Goal: Transaction & Acquisition: Purchase product/service

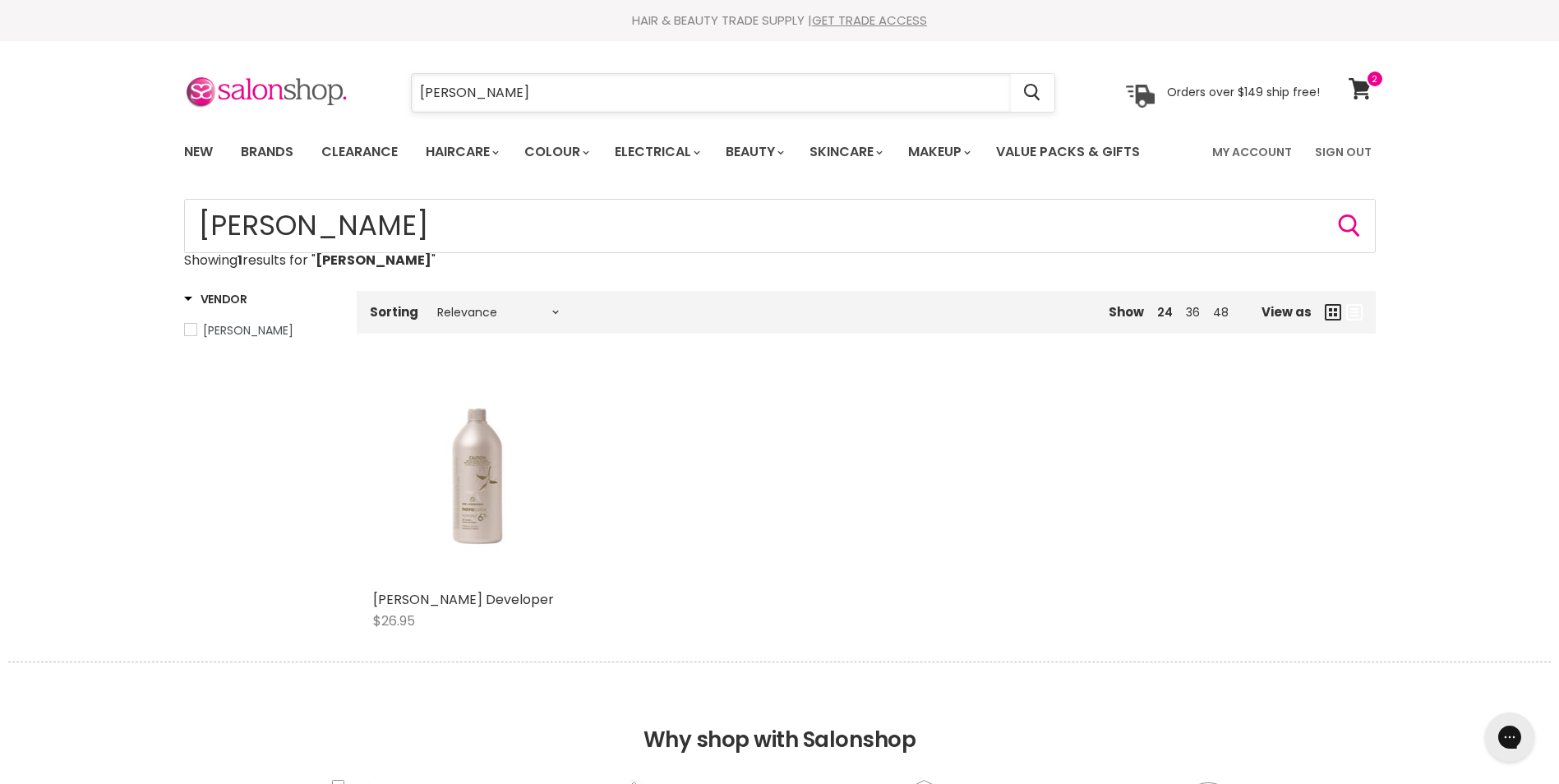
click at [438, 92] on input "delorenzo" at bounding box center [711, 93] width 599 height 38
type input "[PERSON_NAME]"
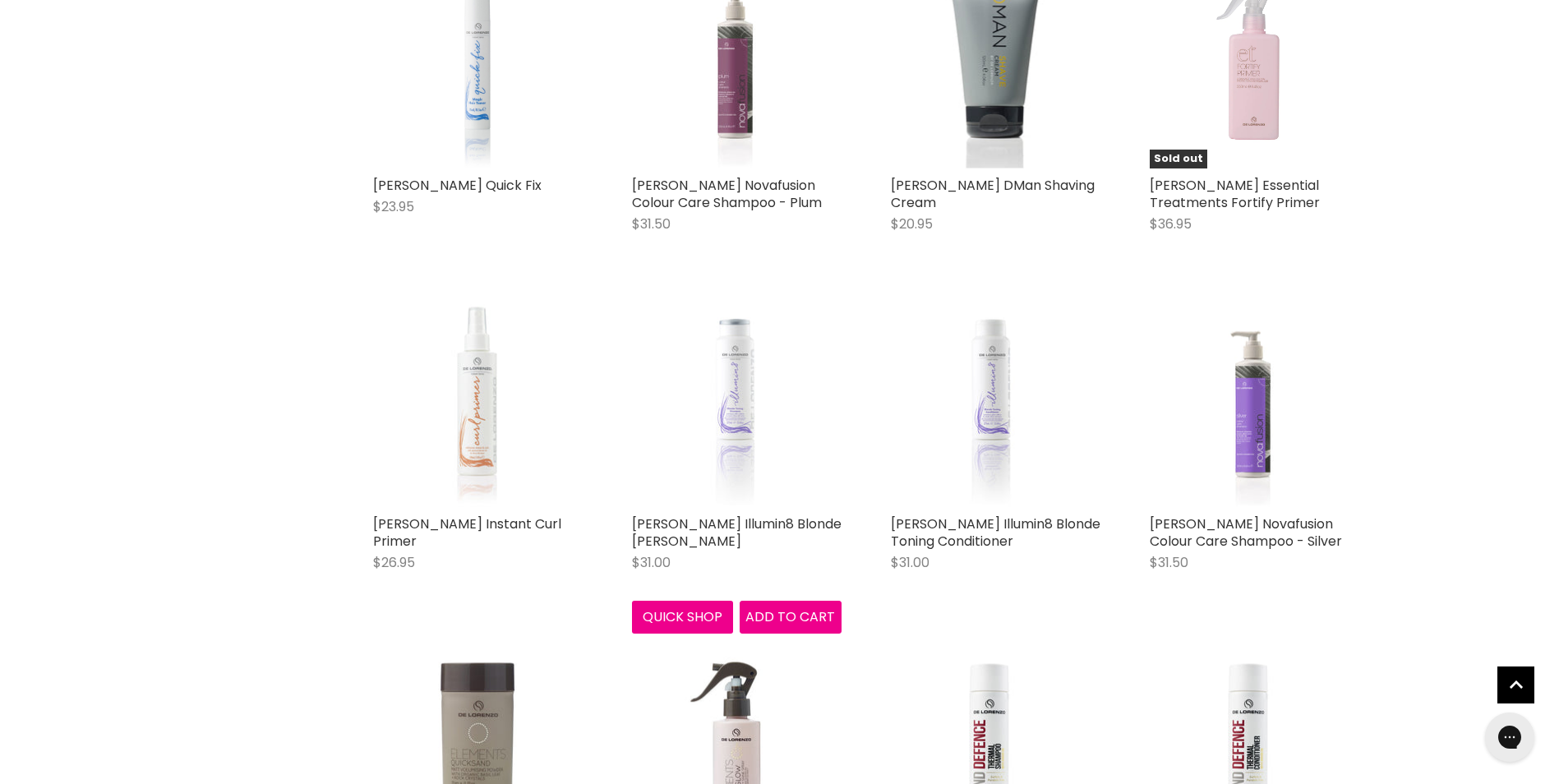
scroll to position [415, 0]
click at [756, 430] on img "Main content" at bounding box center [736, 400] width 157 height 210
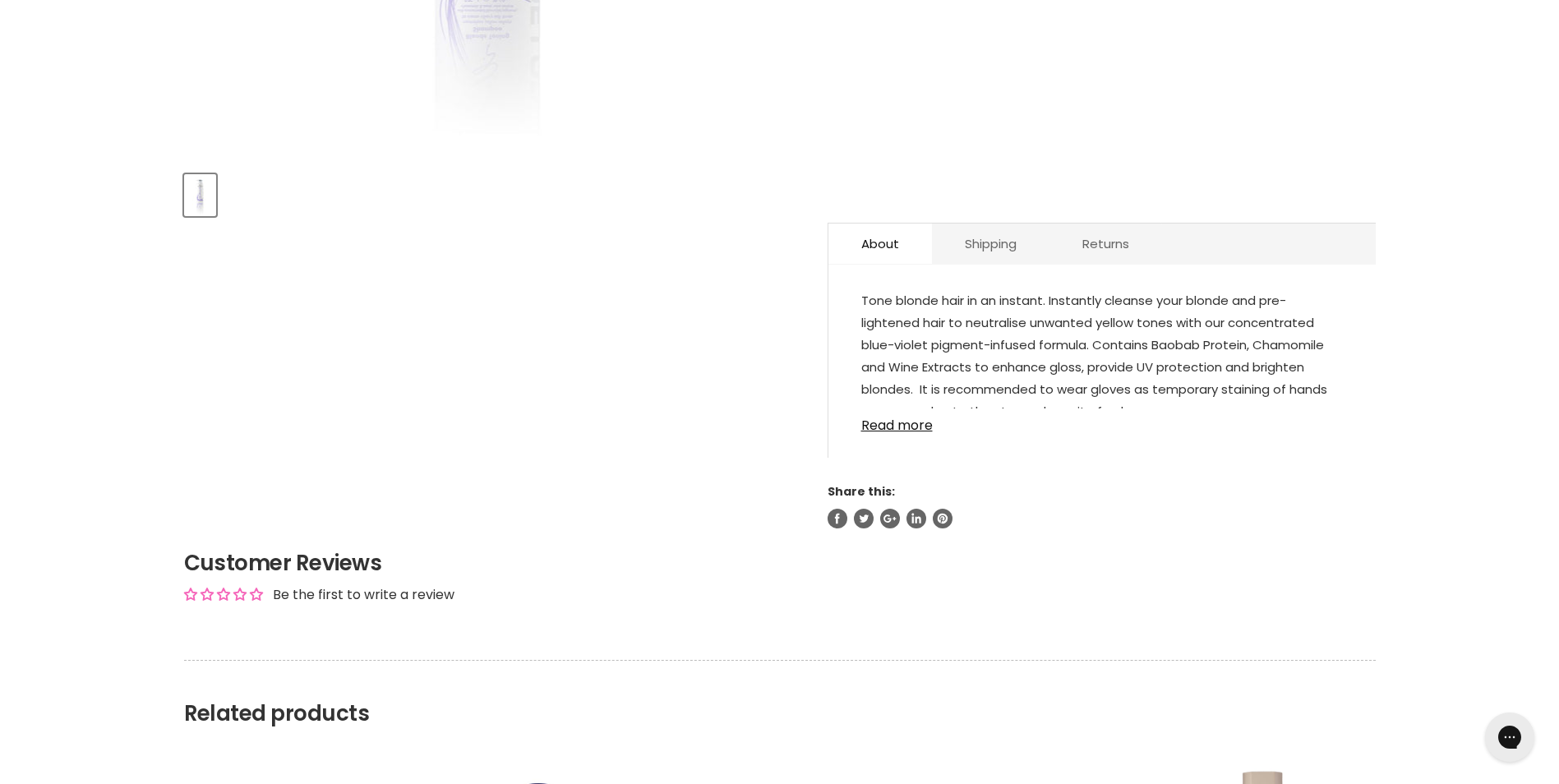
scroll to position [655, 0]
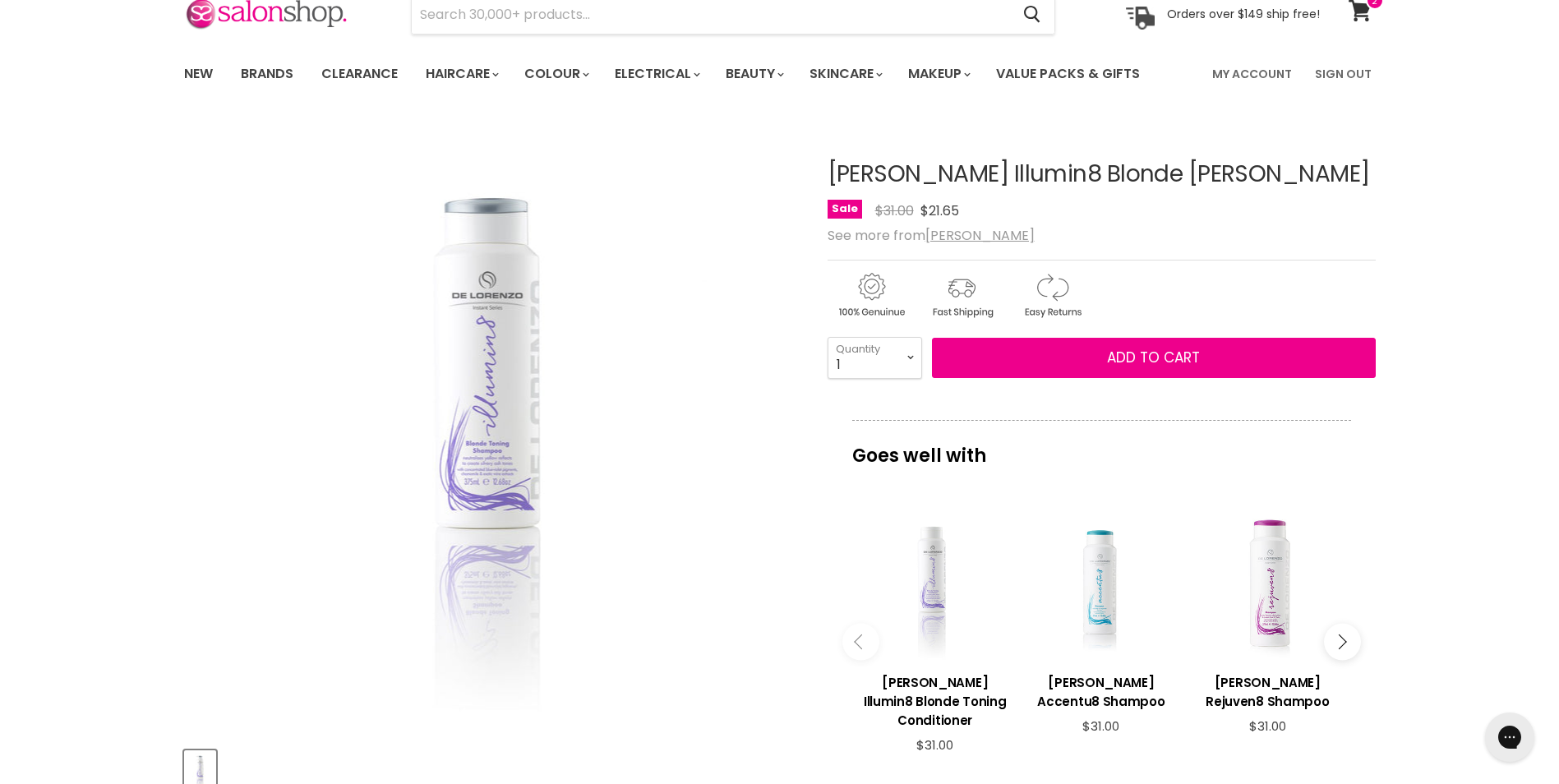
scroll to position [77, 0]
drag, startPoint x: 993, startPoint y: 412, endPoint x: 589, endPoint y: 26, distance: 558.8
click at [589, 26] on input "Search" at bounding box center [711, 16] width 599 height 38
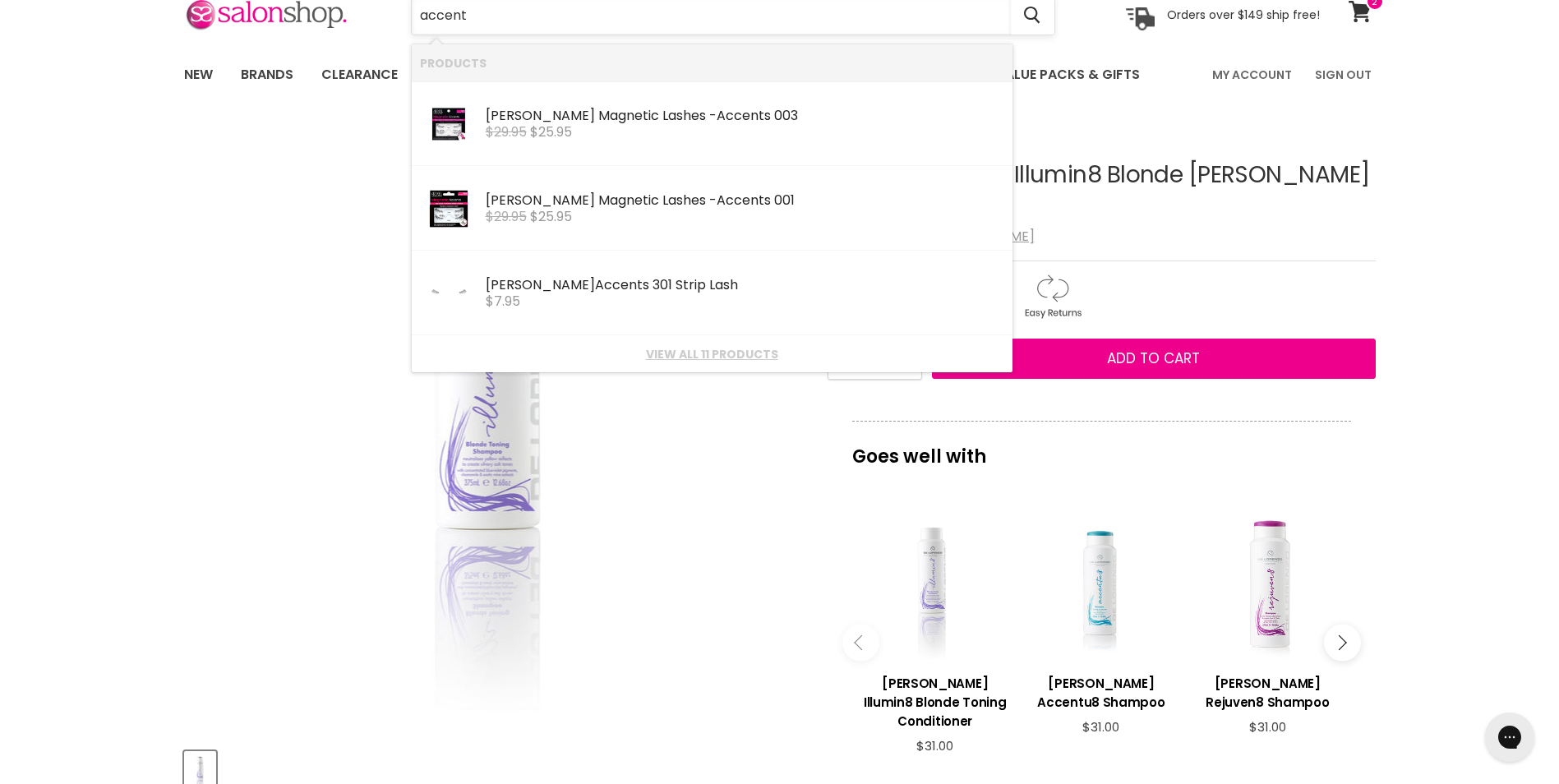
type input "accentu"
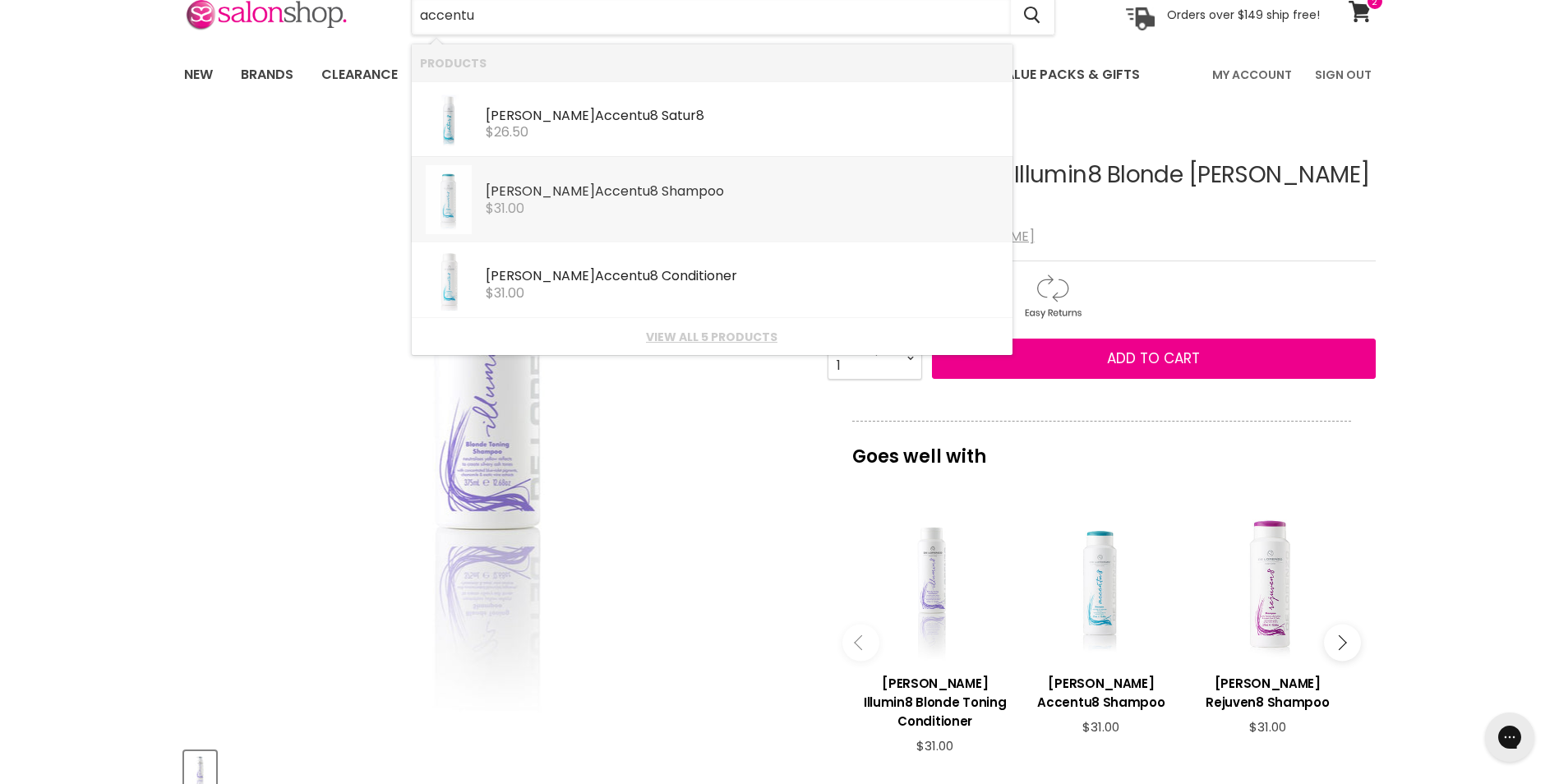
click at [685, 204] on div "$31.00" at bounding box center [745, 209] width 518 height 15
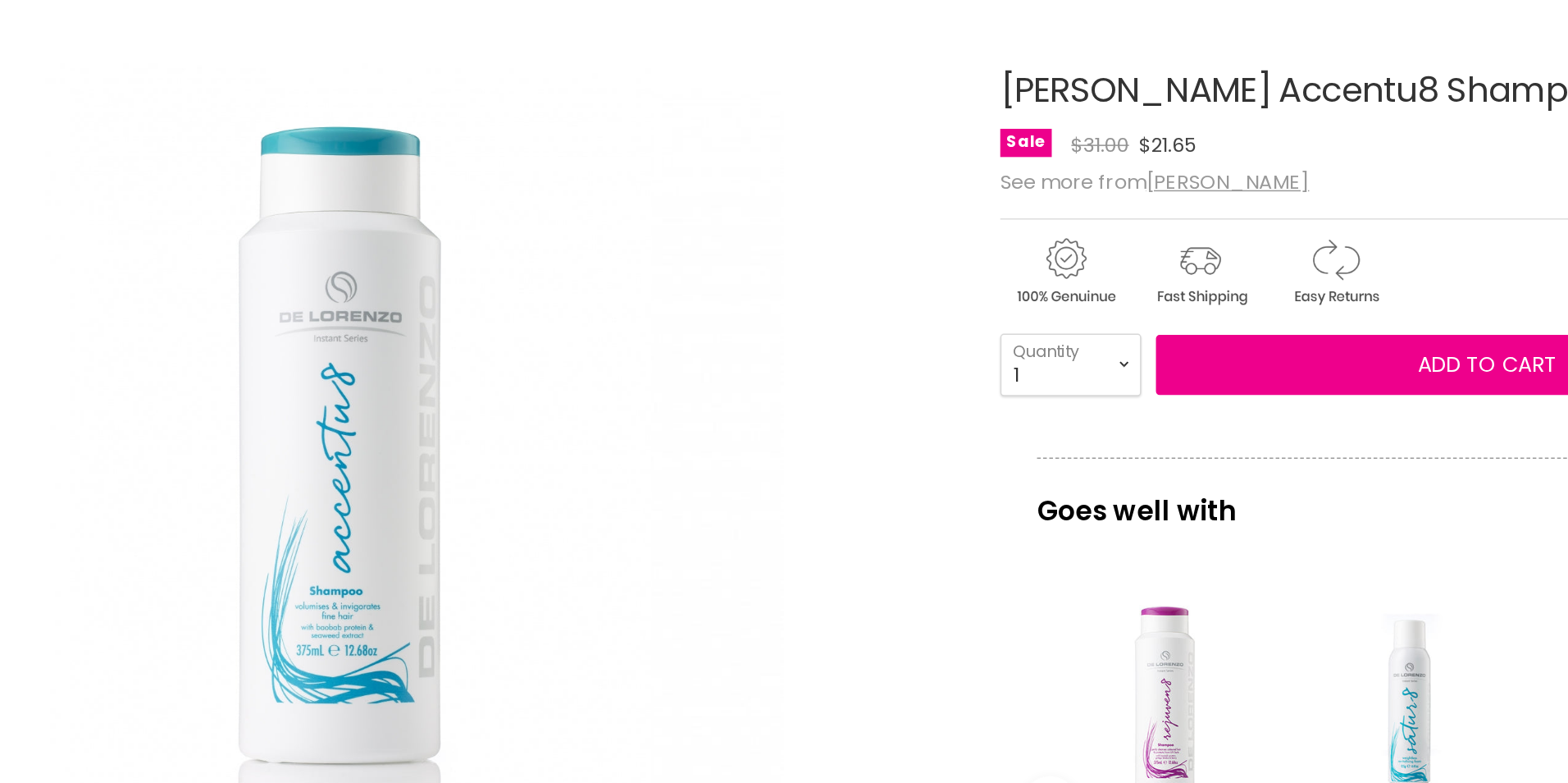
click at [502, 567] on img "De Lorenzo Accentu8 Shampoo image. Click or Scroll to Zoom." at bounding box center [394, 504] width 409 height 613
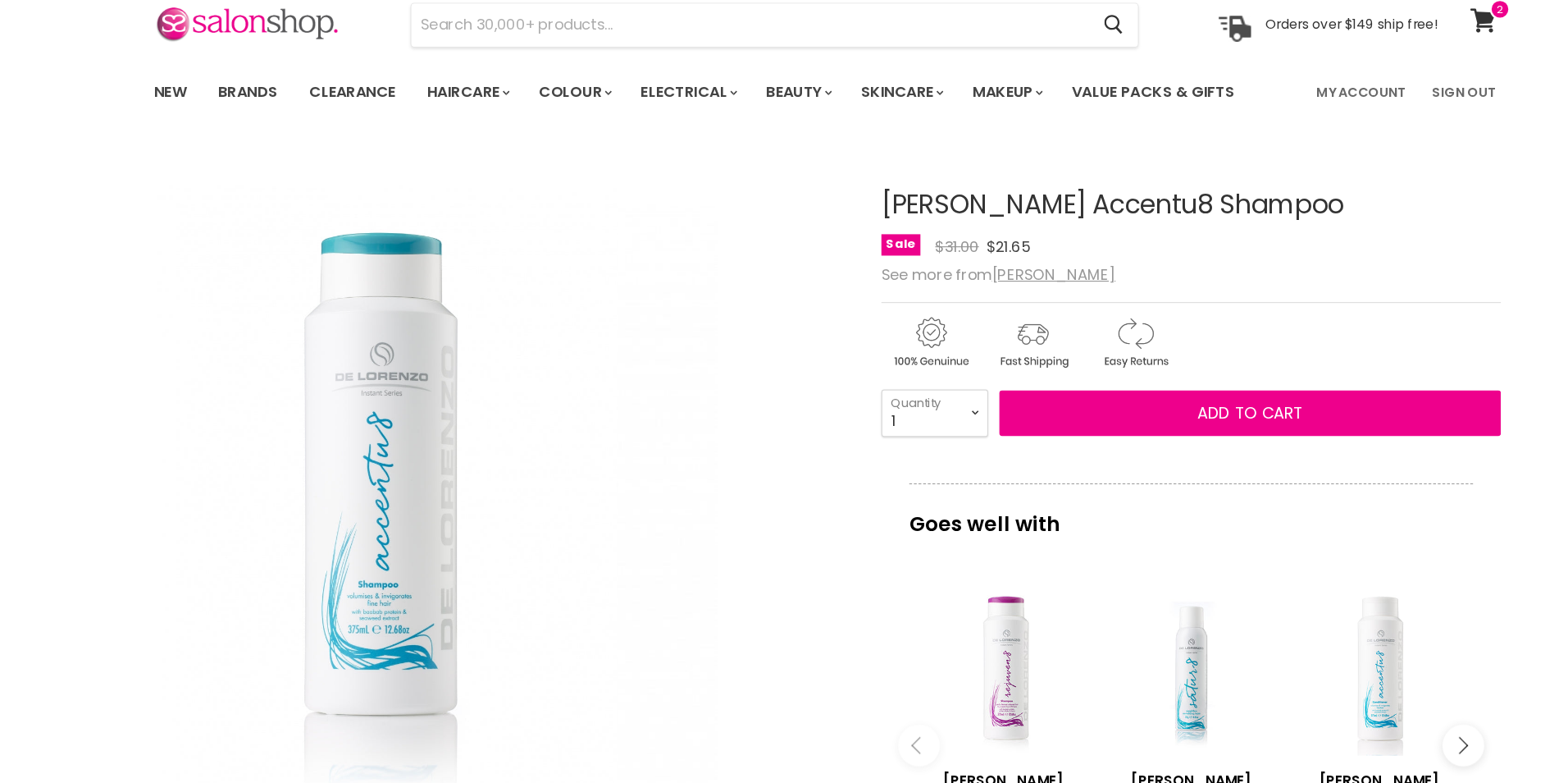
click at [658, 585] on img "De Lorenzo Accentu8 Shampoo image. Click or Scroll to Zoom." at bounding box center [495, 505] width 383 height 575
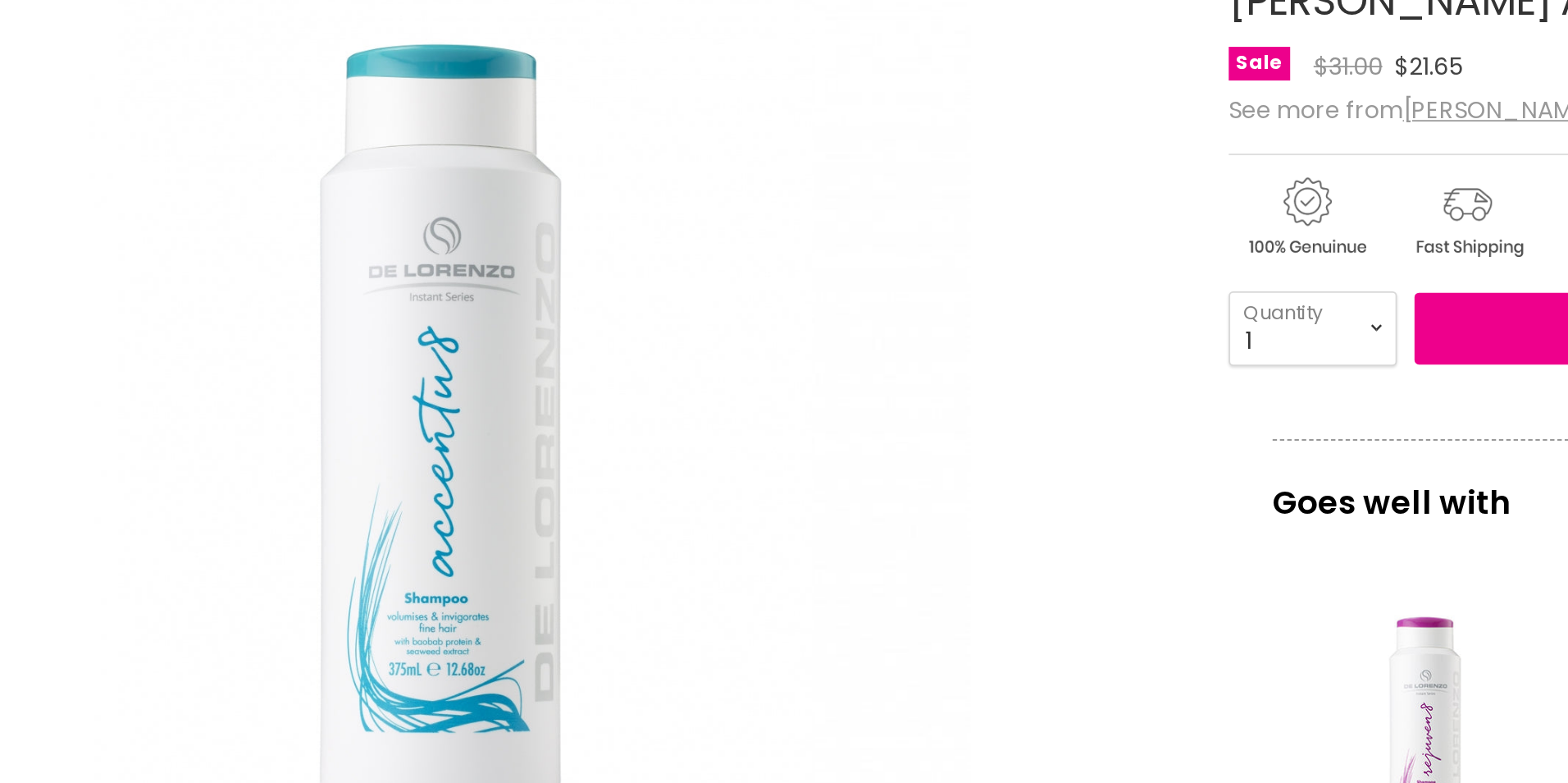
click at [651, 446] on img "De Lorenzo Accentu8 Shampoo image. Click or Scroll to Zoom." at bounding box center [495, 505] width 383 height 575
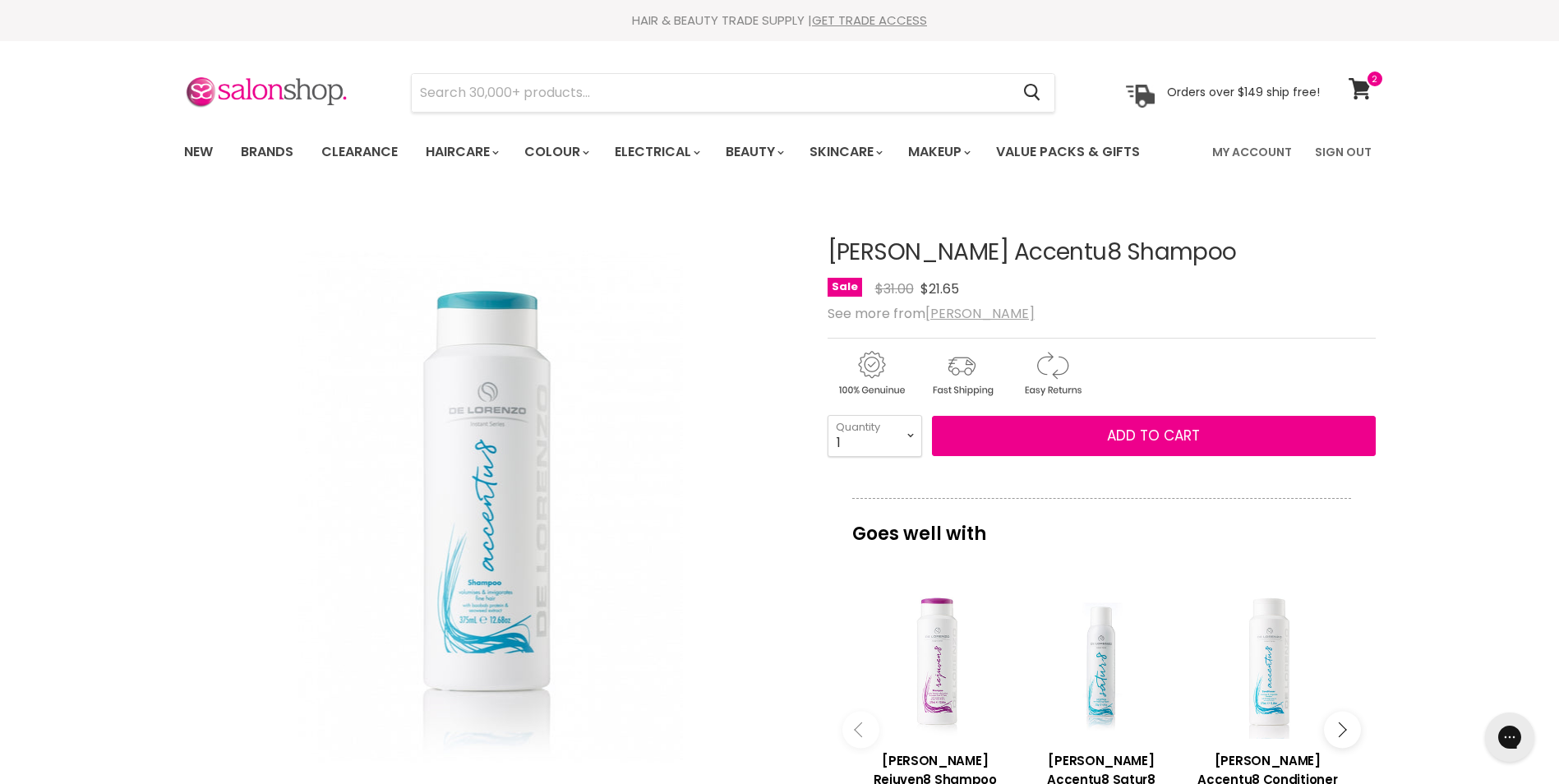
click at [979, 313] on u "[PERSON_NAME]" at bounding box center [980, 312] width 110 height 19
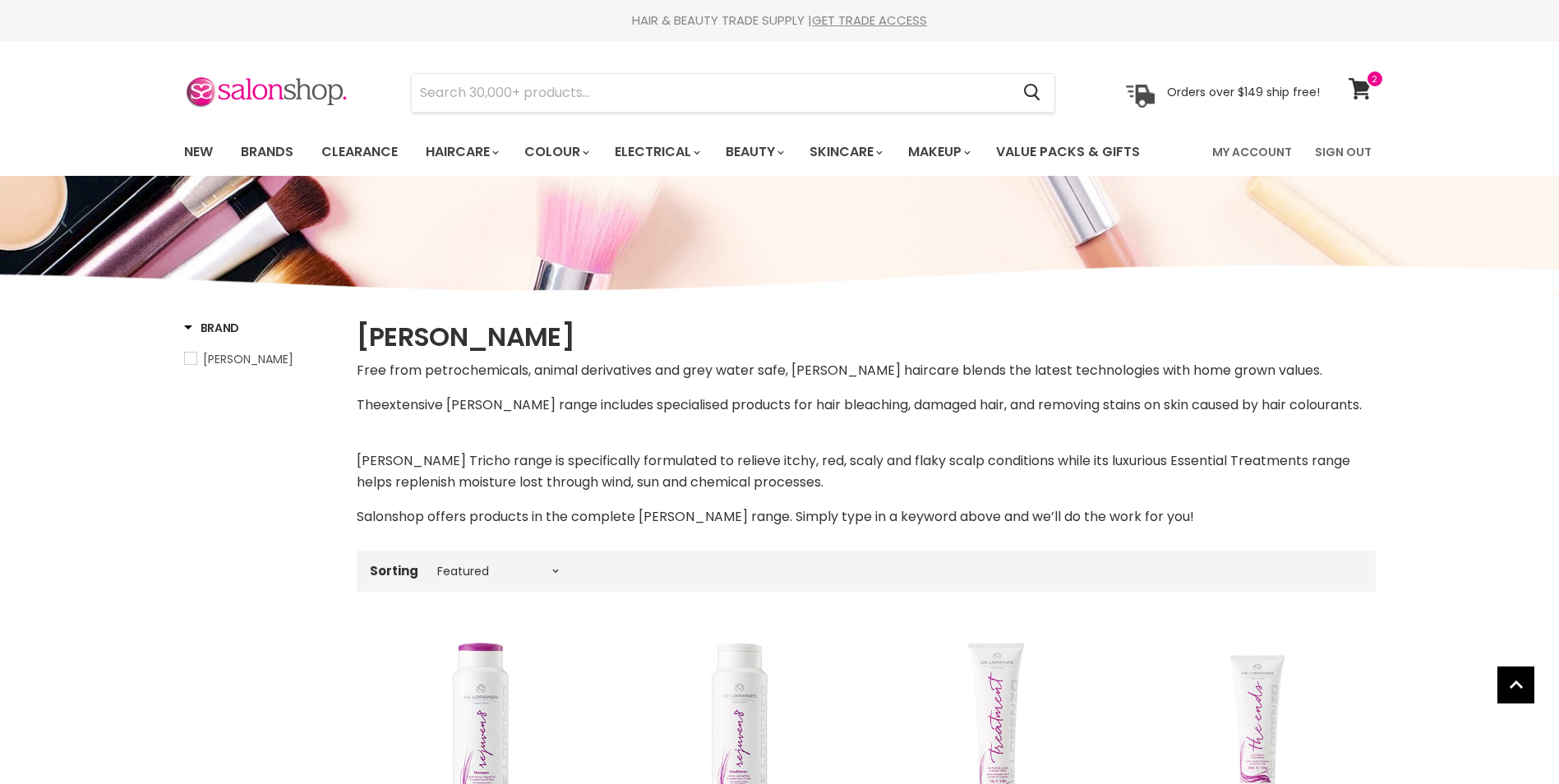
select select "manual"
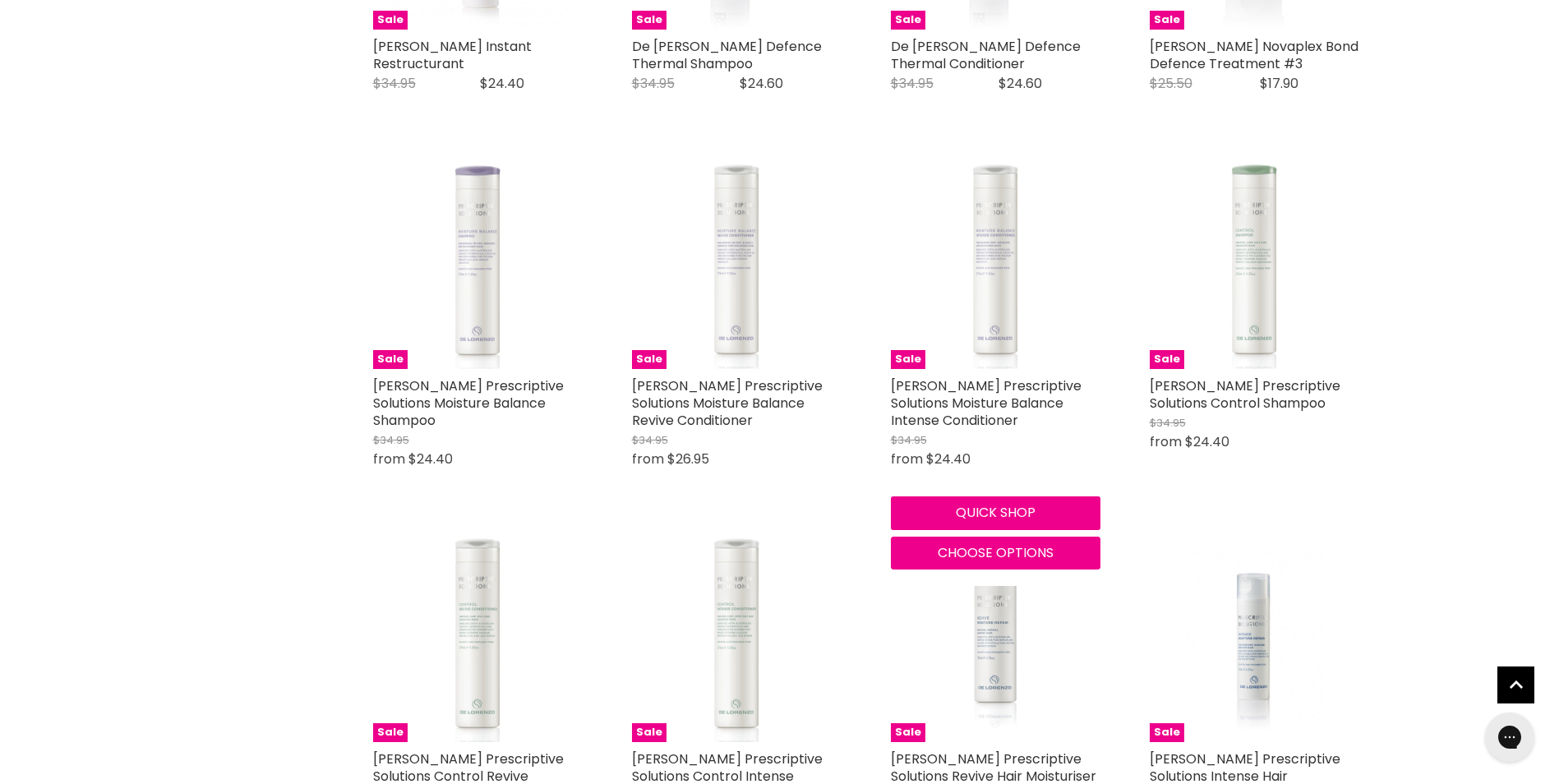
scroll to position [1820, 0]
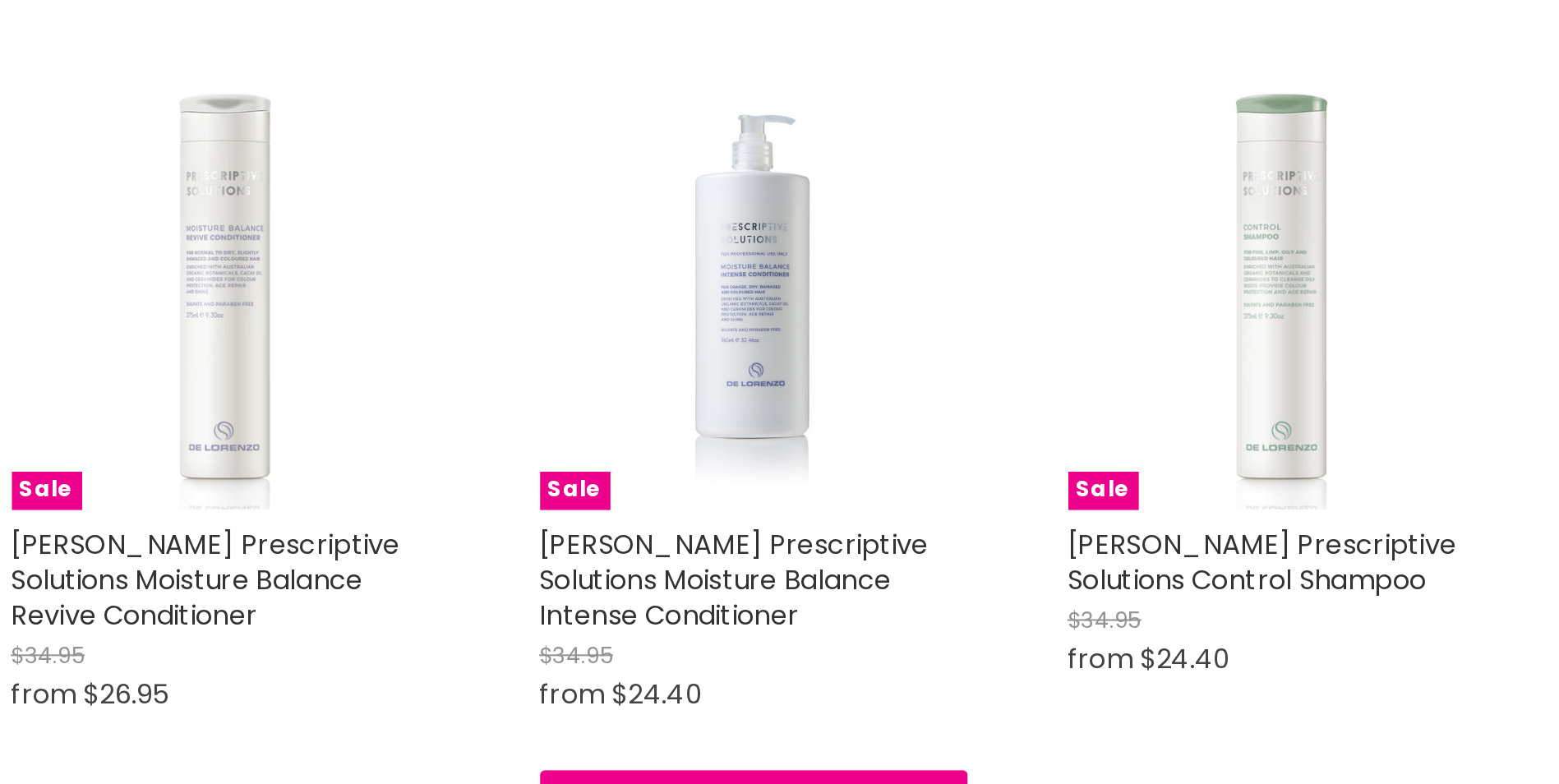
drag, startPoint x: 0, startPoint y: 0, endPoint x: 1106, endPoint y: 280, distance: 1140.9
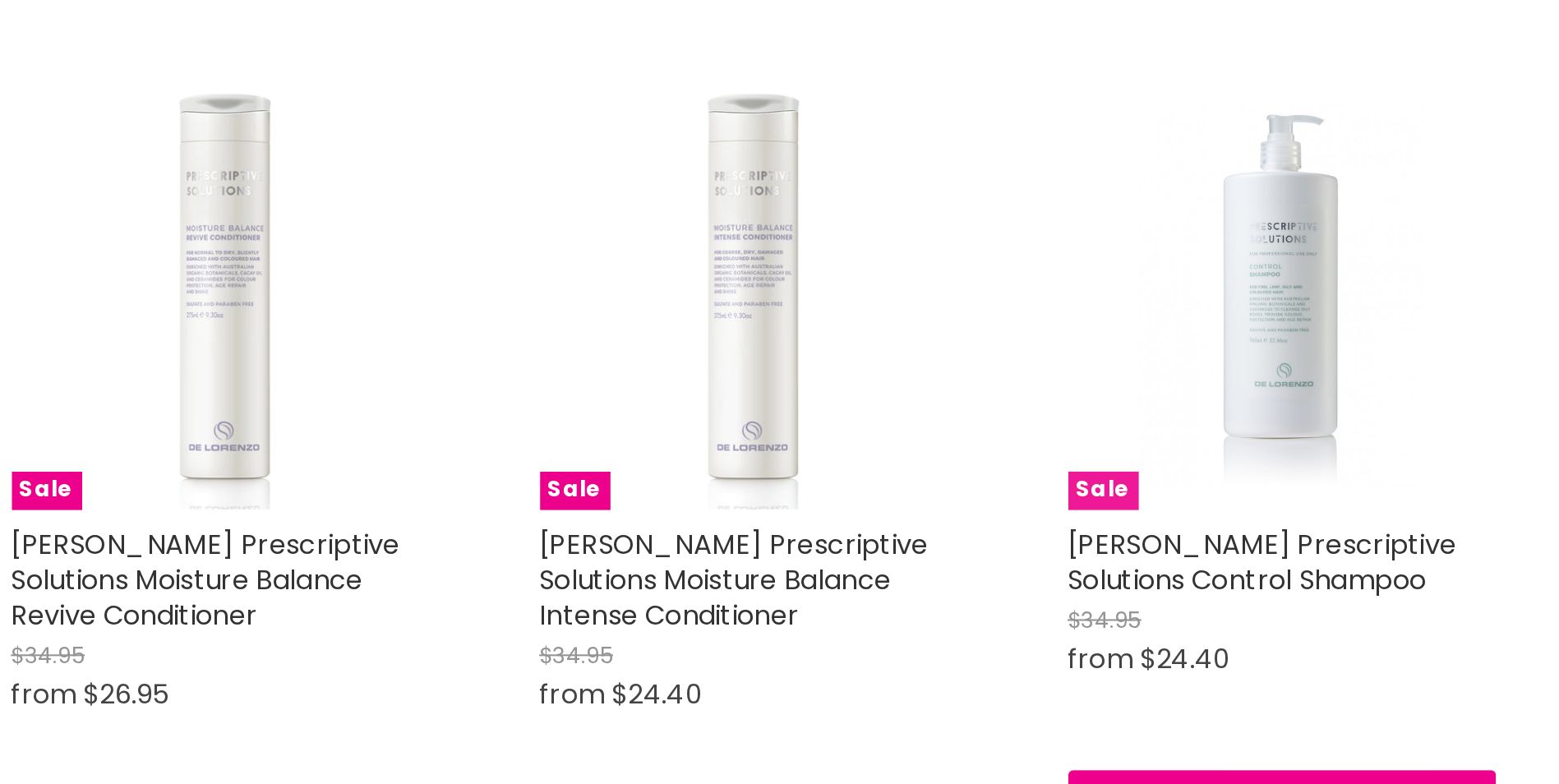
click at [1272, 288] on img "Main content" at bounding box center [1253, 272] width 139 height 210
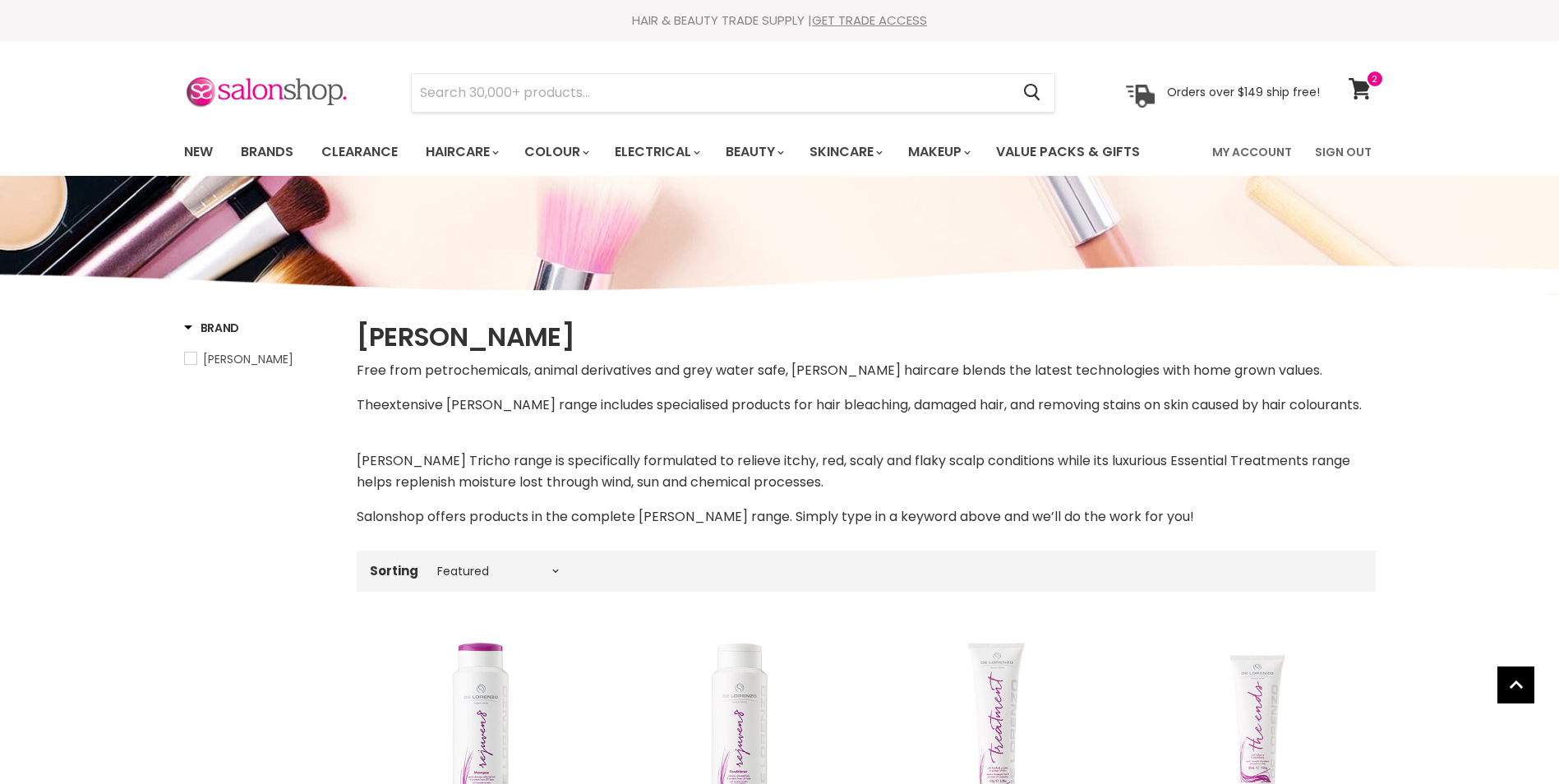
select select "manual"
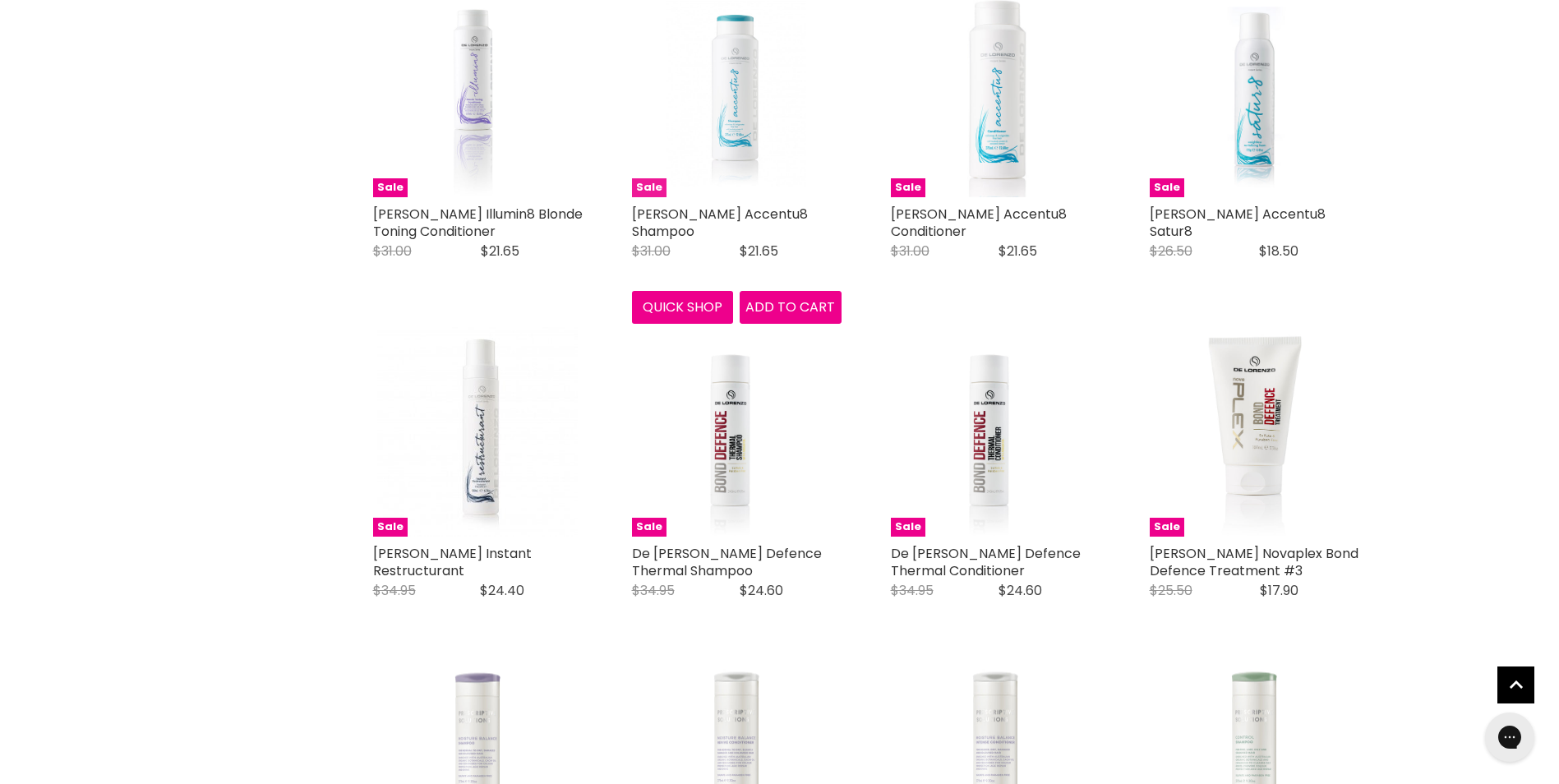
click at [750, 105] on img "Main content" at bounding box center [736, 93] width 139 height 210
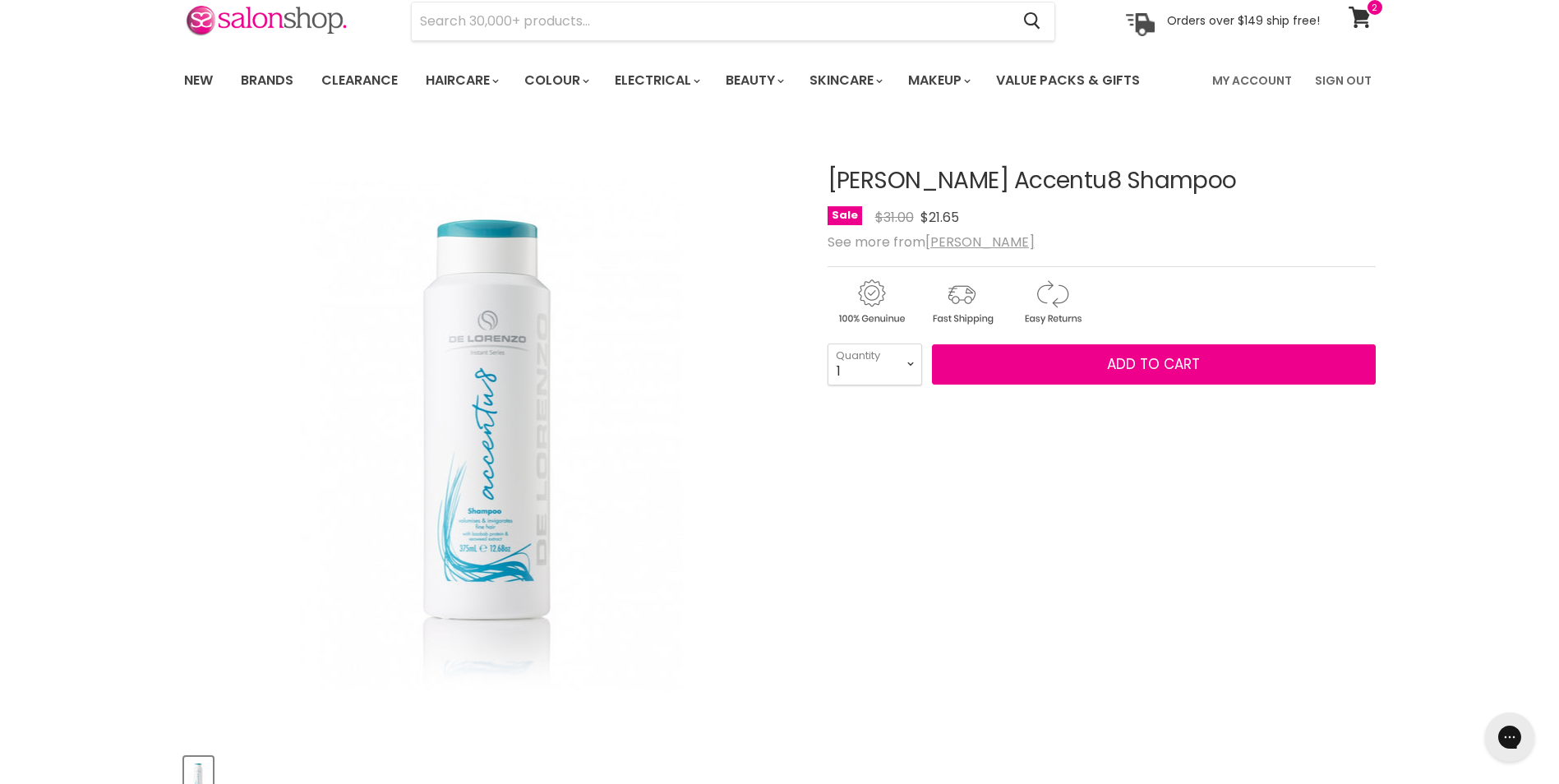
scroll to position [348, 0]
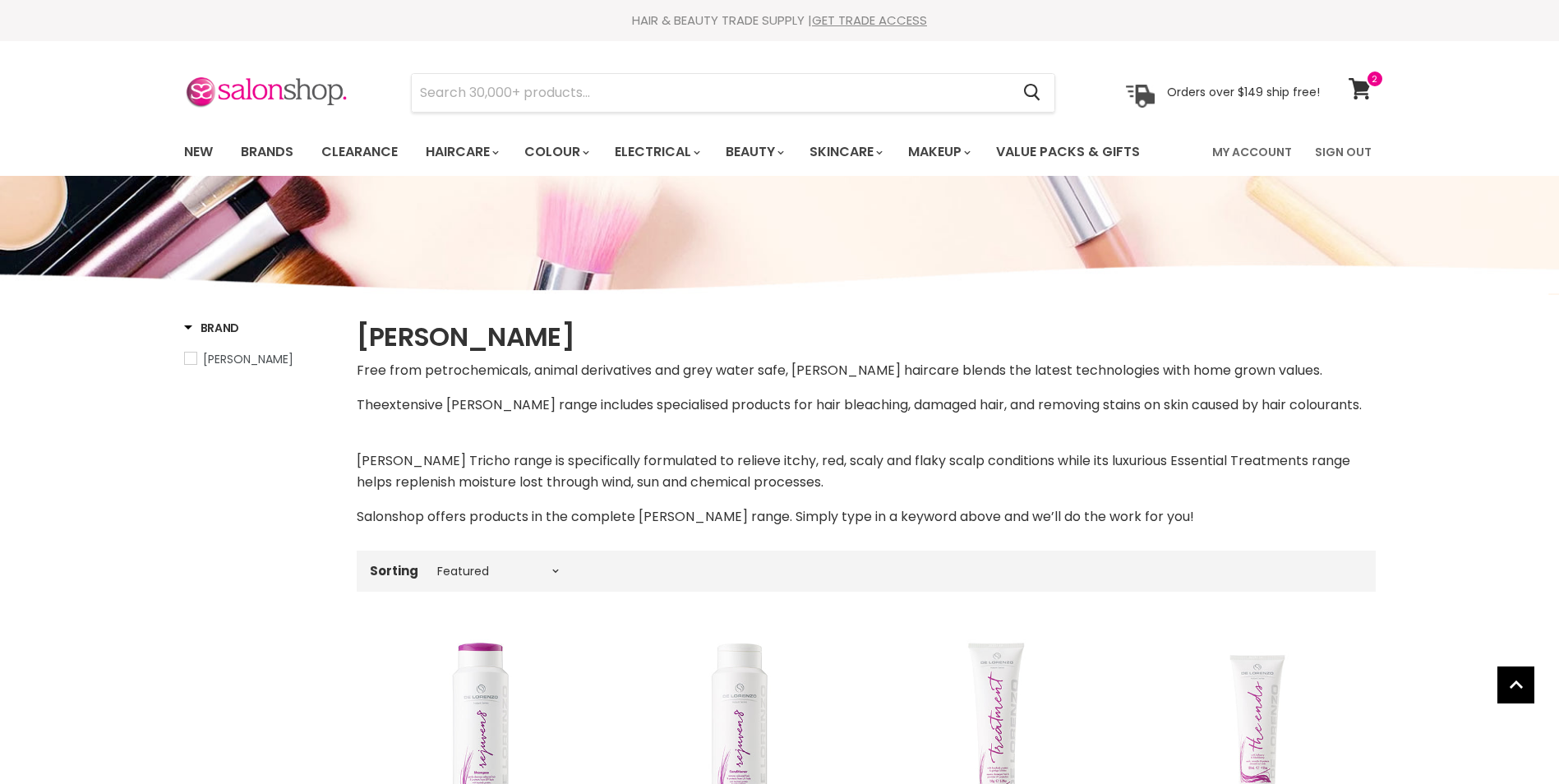
select select "manual"
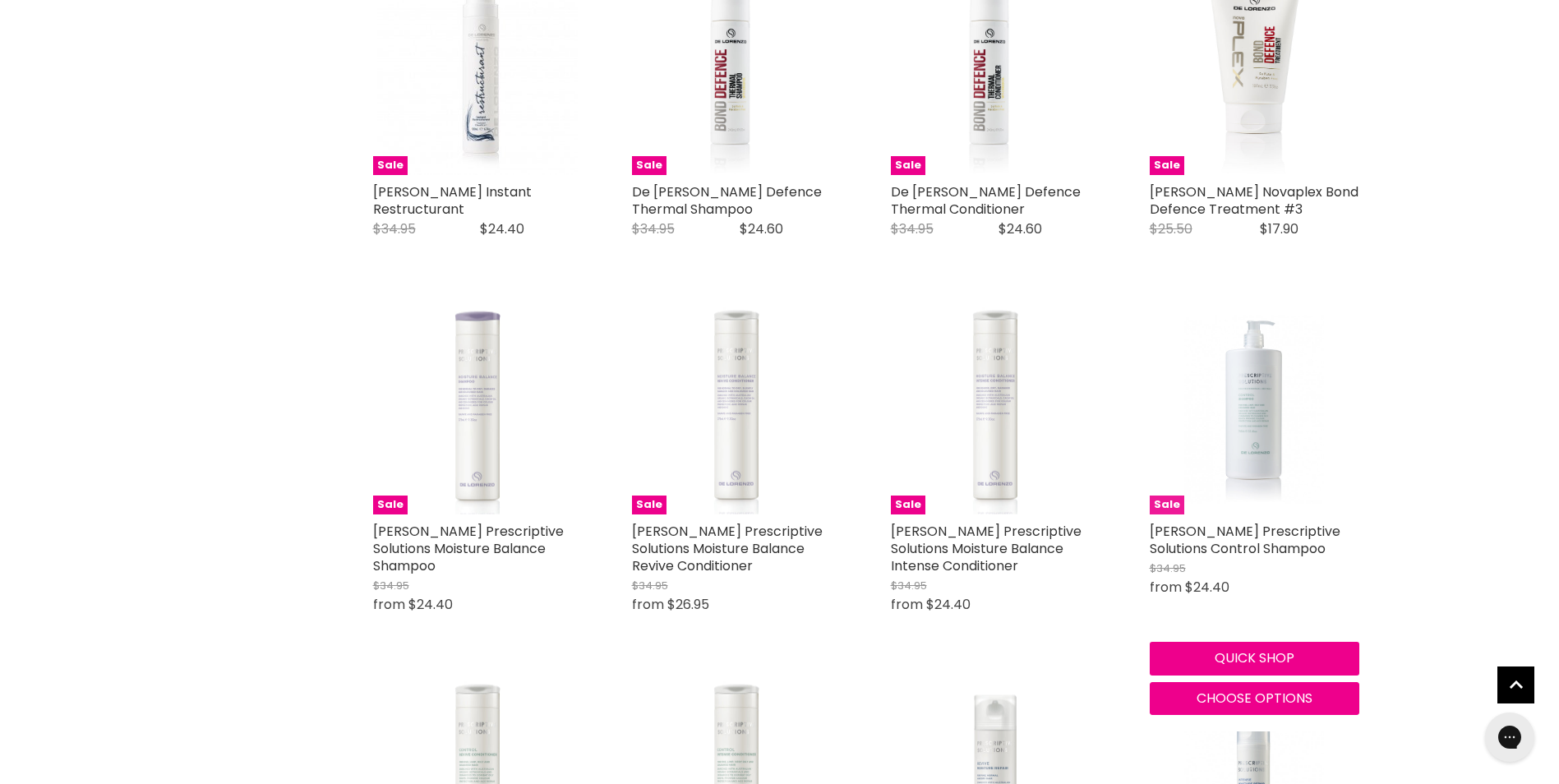
click at [1232, 440] on img "Main content" at bounding box center [1253, 409] width 139 height 210
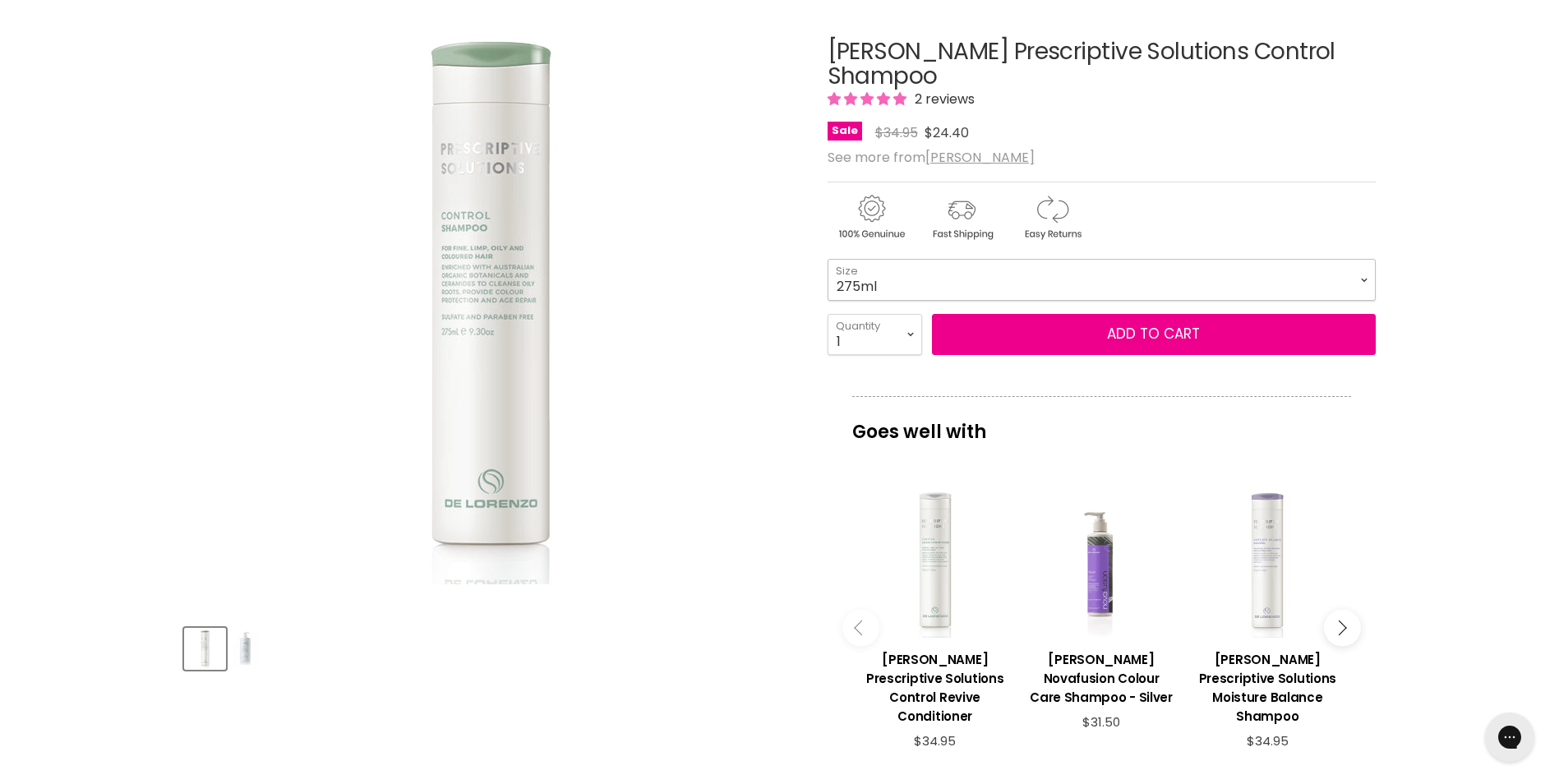
click at [1189, 282] on select "275ml 960ml" at bounding box center [1102, 280] width 548 height 42
click at [828, 259] on select "275ml 960ml" at bounding box center [1102, 280] width 548 height 42
select select "960ml"
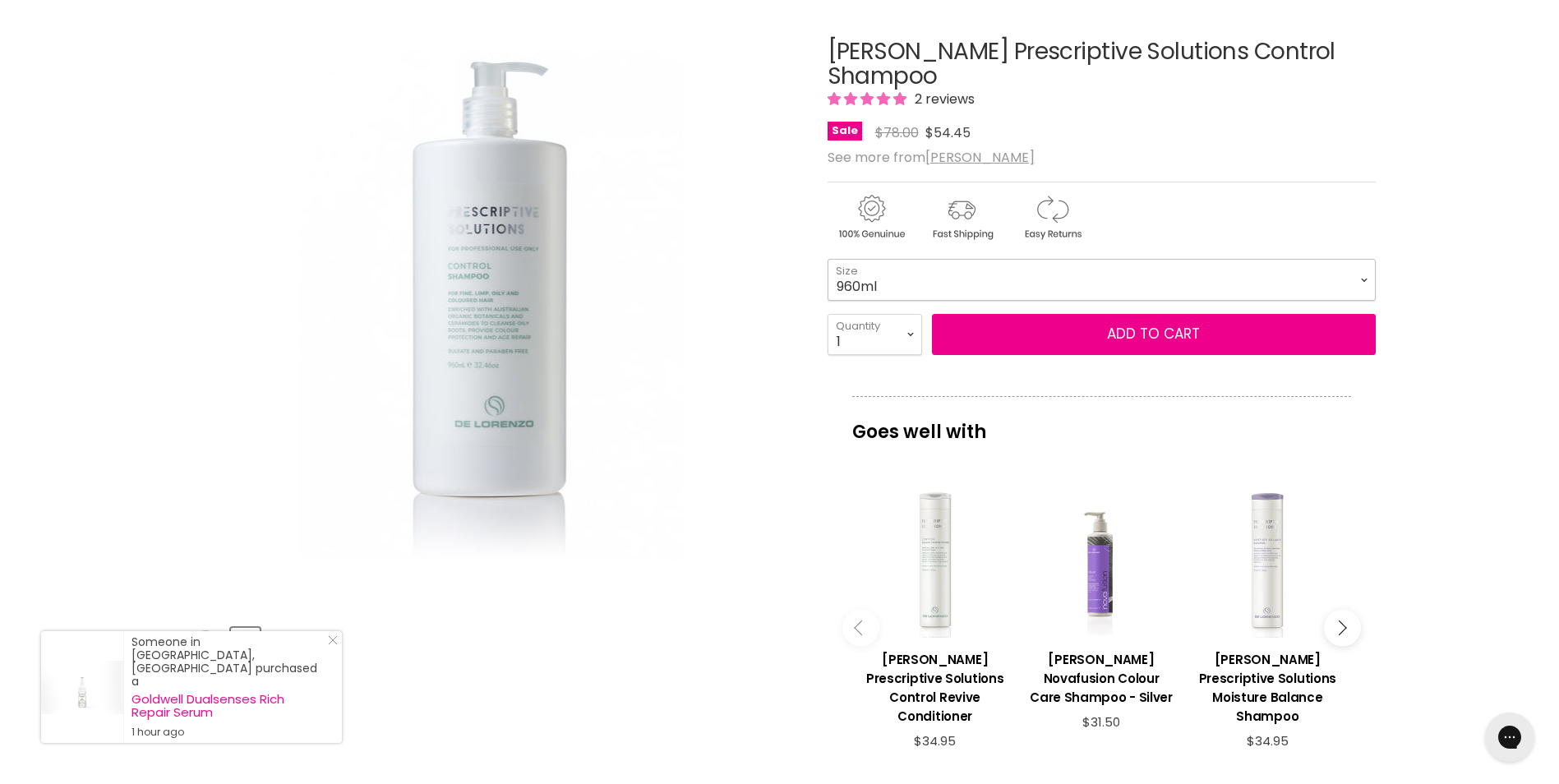
scroll to position [201, 0]
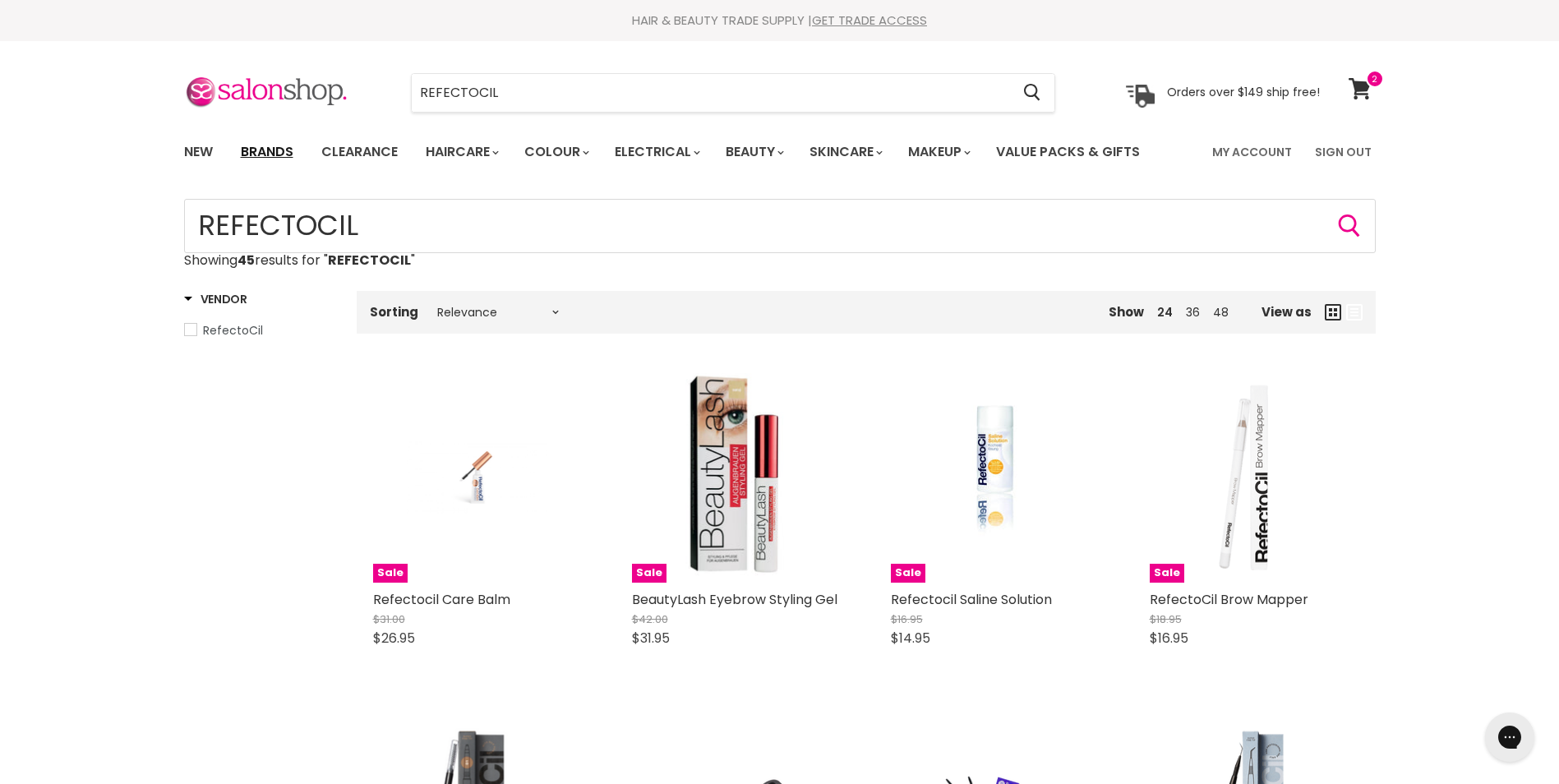
click at [265, 153] on link "Brands" at bounding box center [267, 151] width 77 height 35
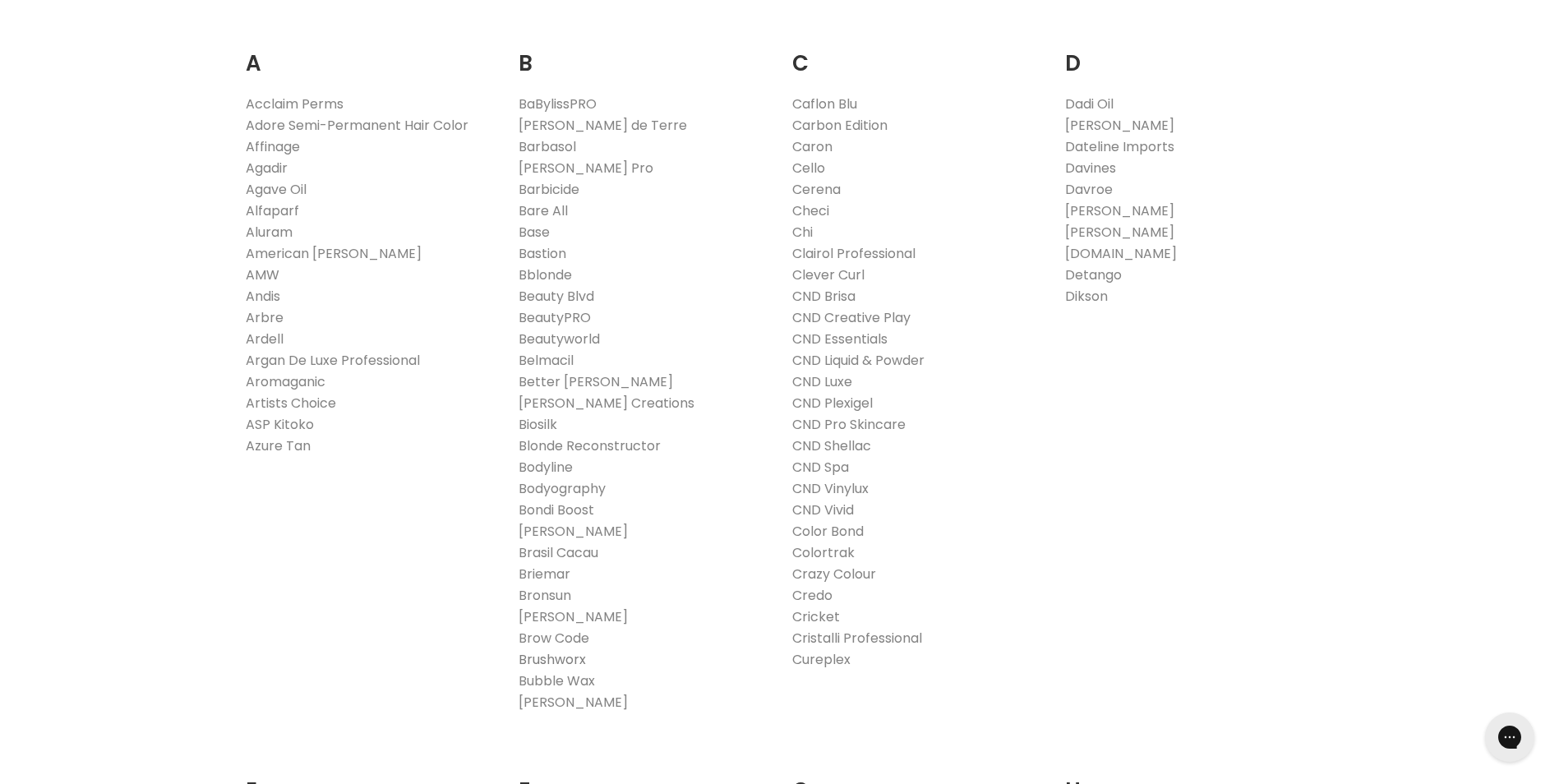
scroll to position [360, 0]
click at [578, 323] on link "BeautyPRO" at bounding box center [554, 316] width 72 height 19
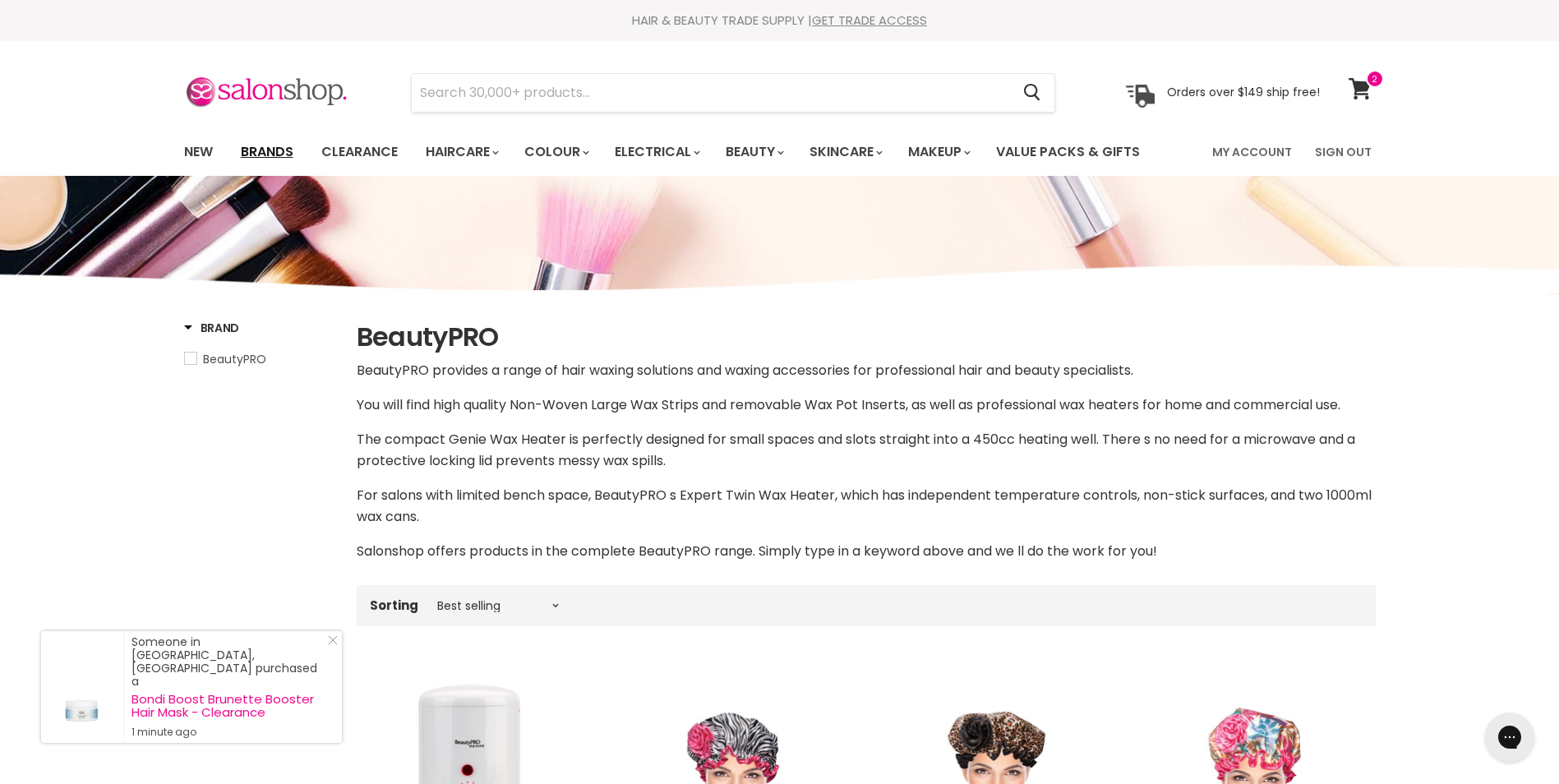
click at [275, 146] on link "Brands" at bounding box center [267, 151] width 77 height 35
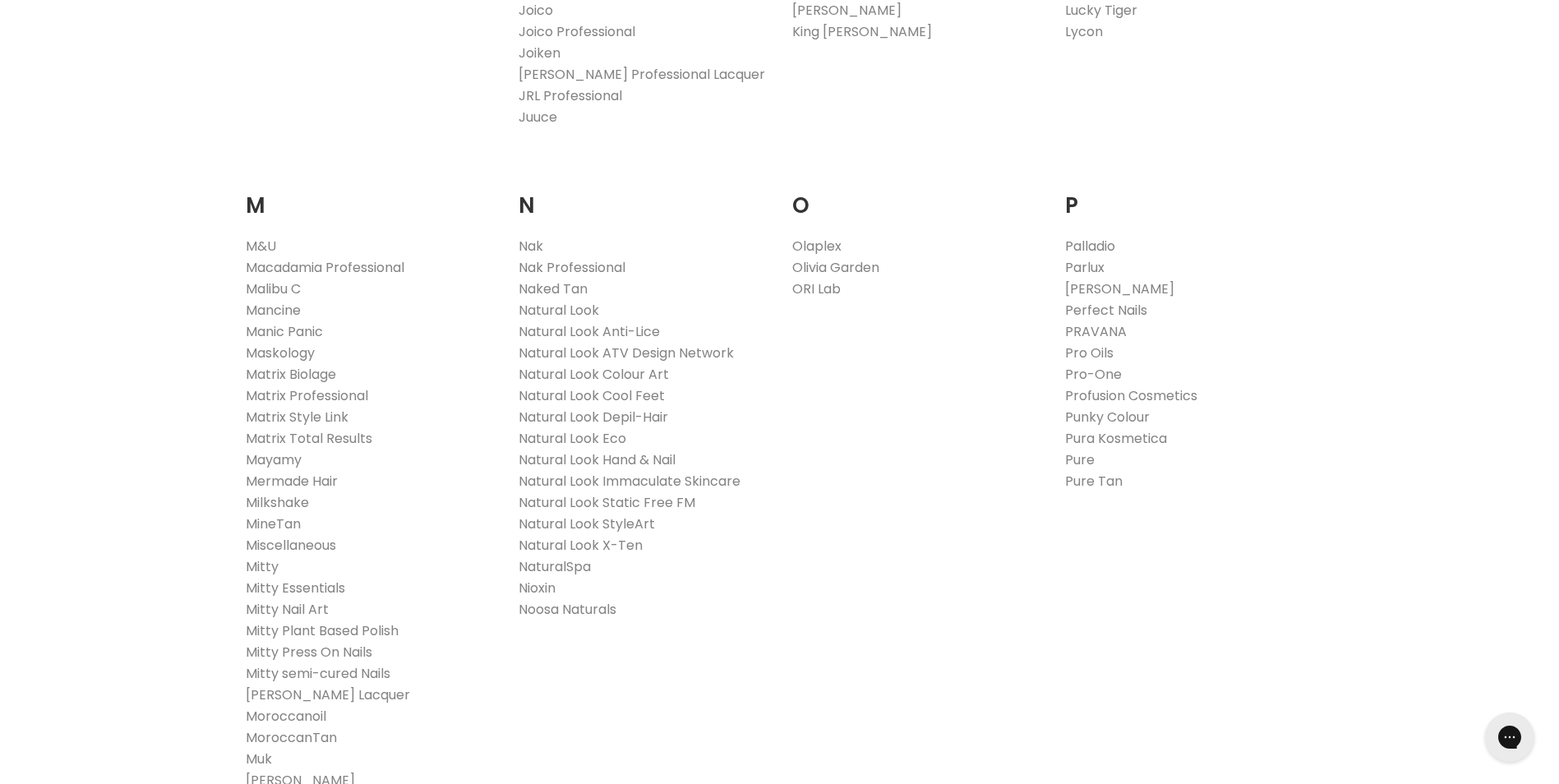
scroll to position [1716, 0]
click at [629, 466] on link "Natural Look Hand & Nail" at bounding box center [596, 459] width 157 height 19
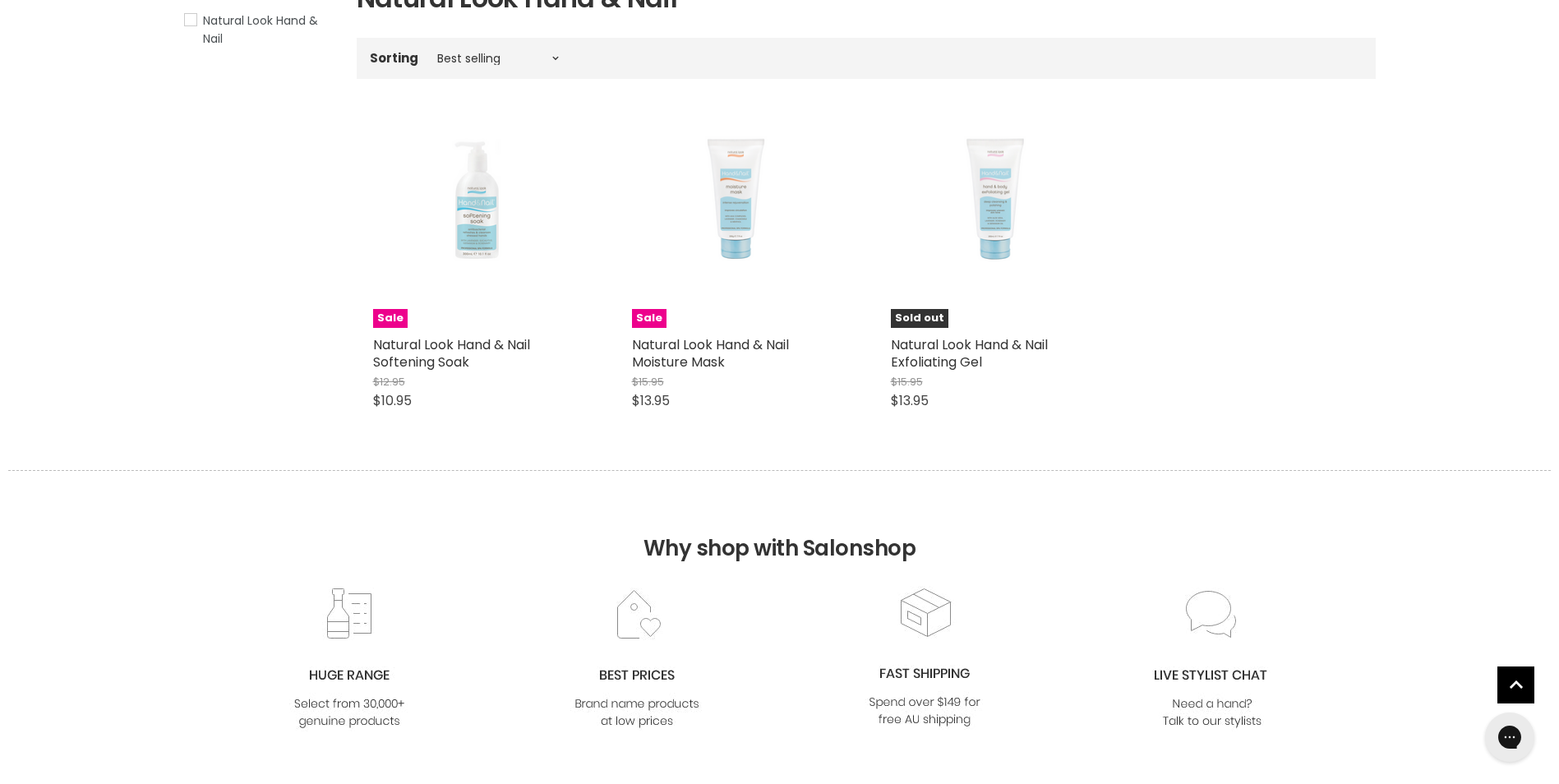
scroll to position [340, 0]
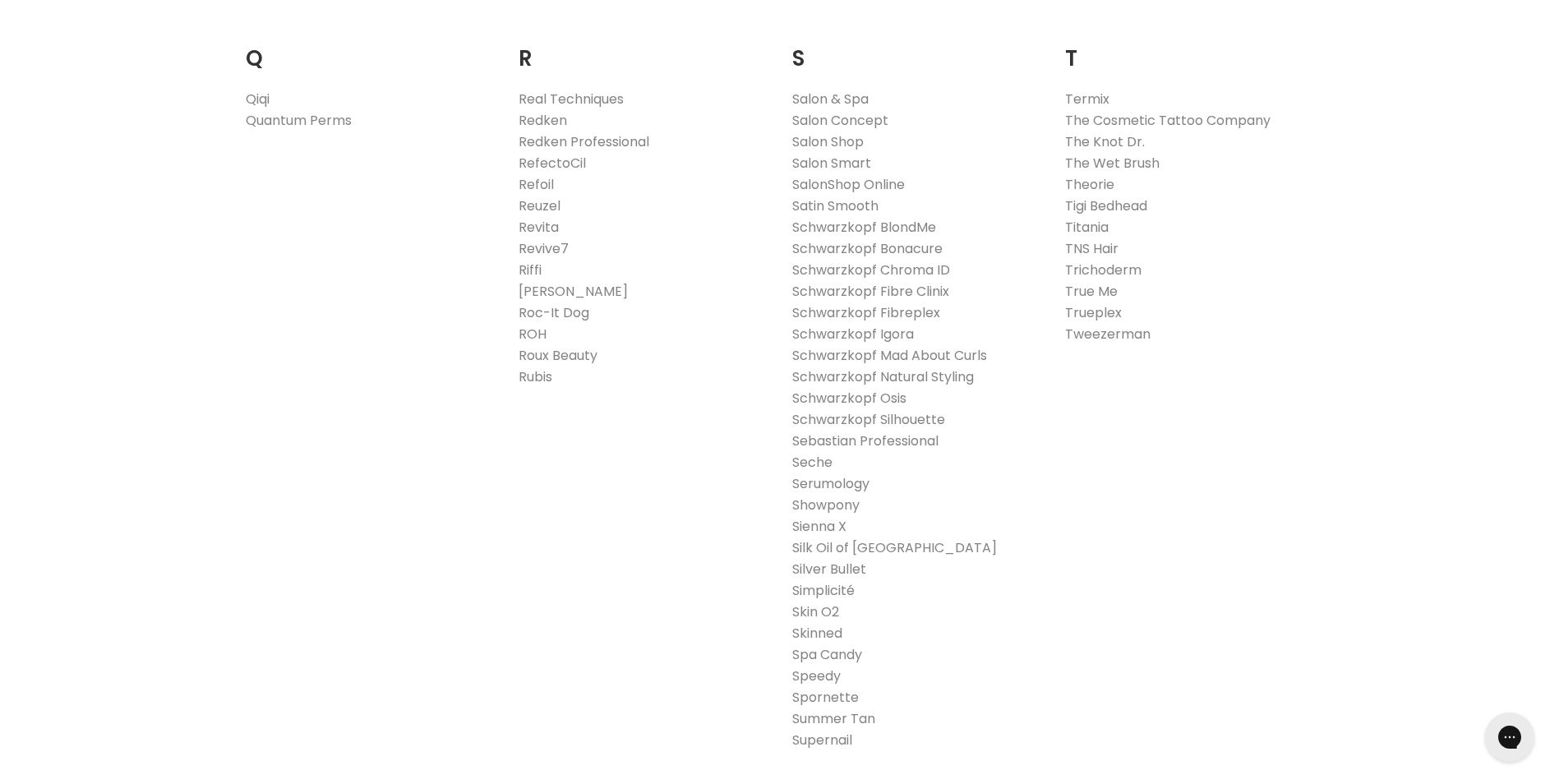
scroll to position [2548, 0]
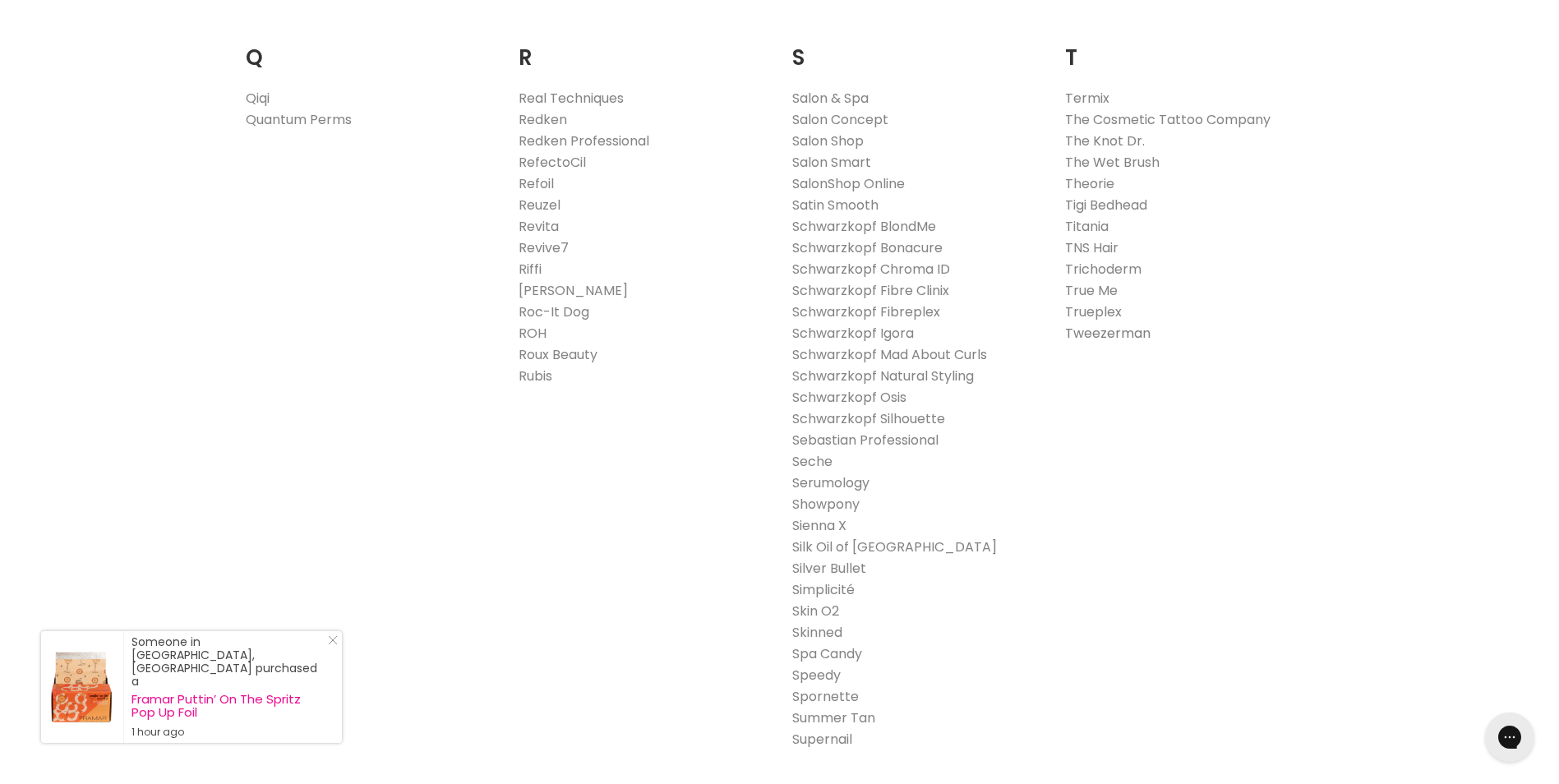
click at [1098, 333] on link "Tweezerman" at bounding box center [1108, 332] width 85 height 19
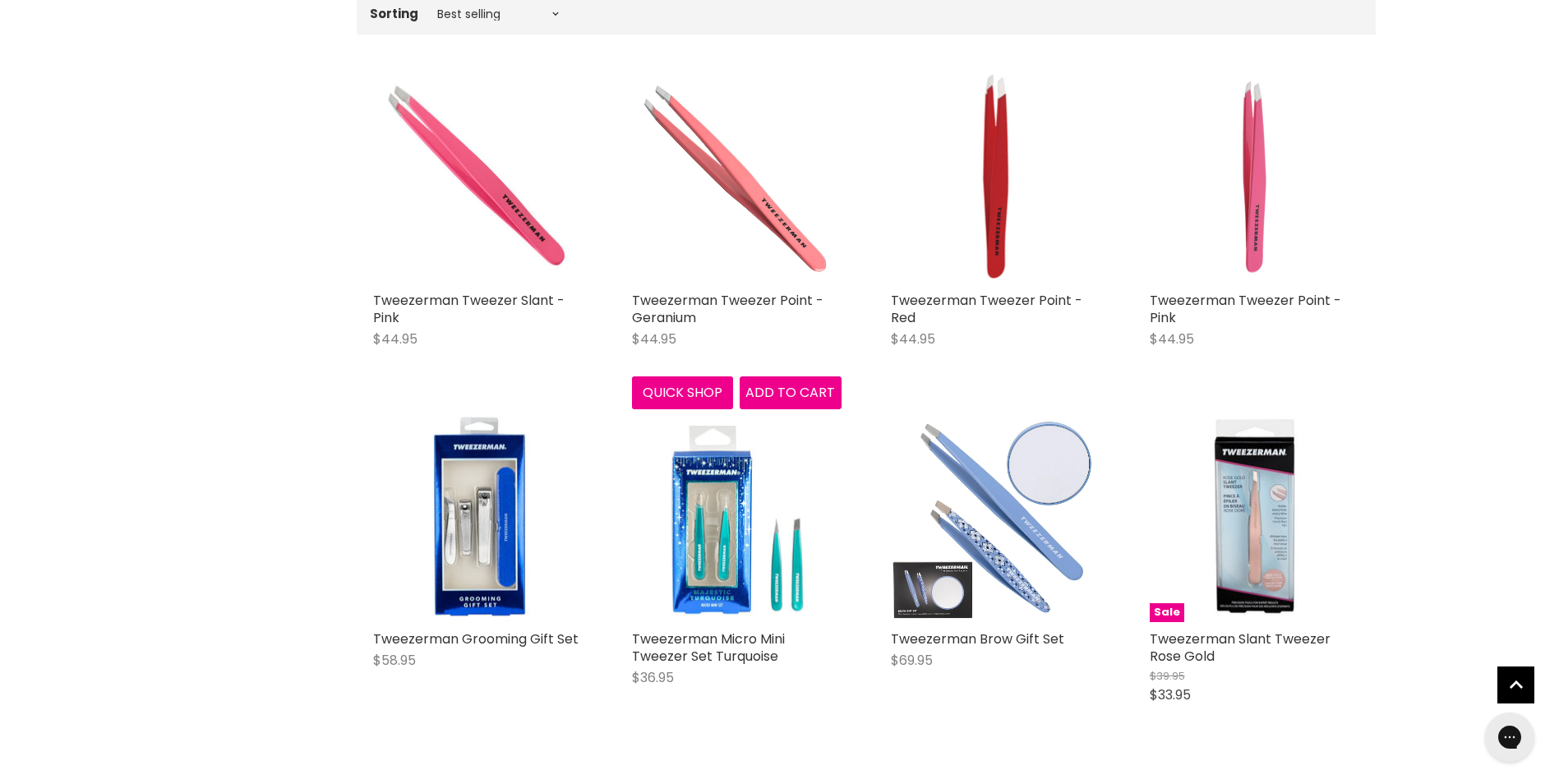
click at [722, 227] on img "Main content" at bounding box center [737, 179] width 210 height 210
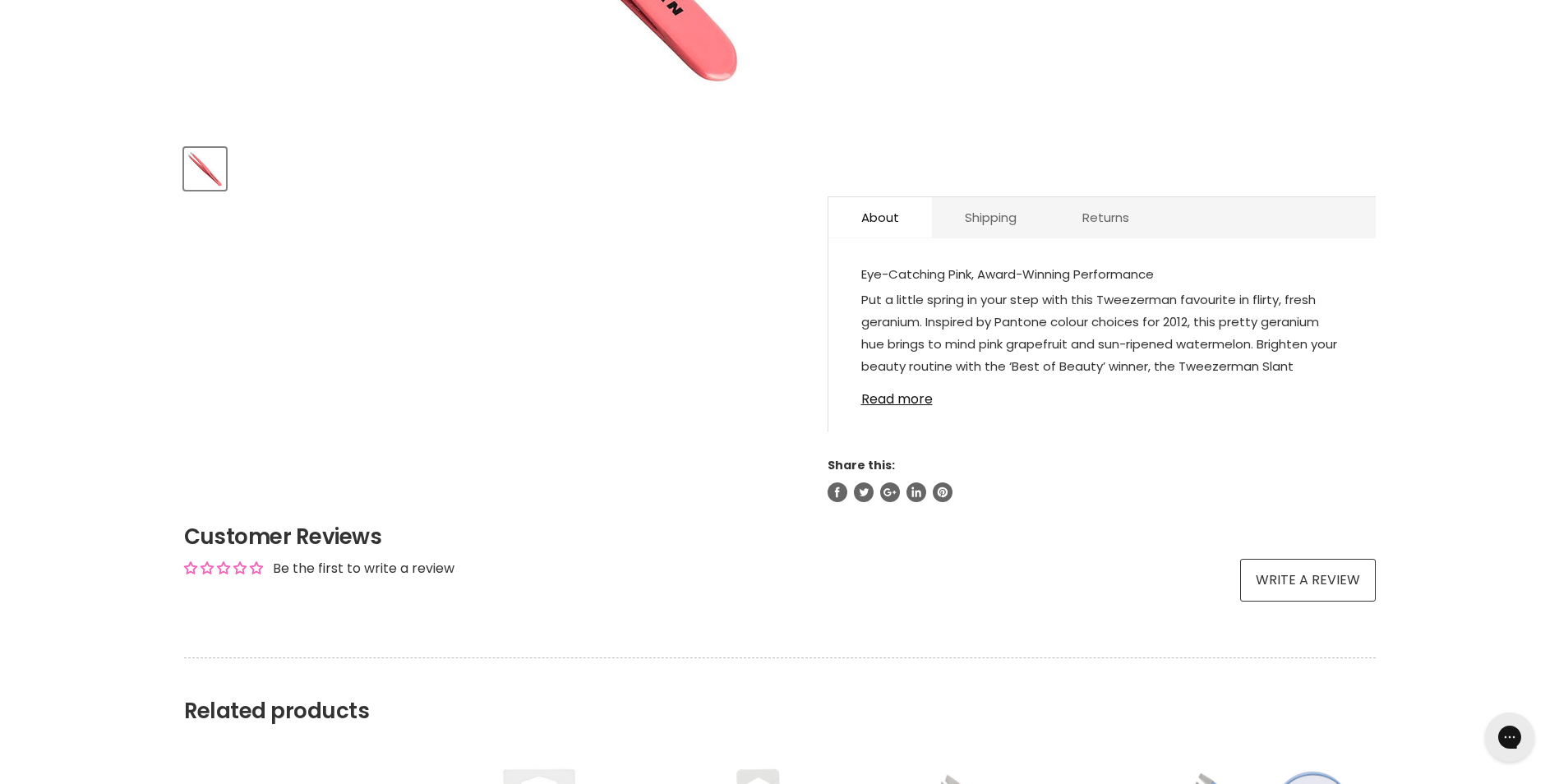
scroll to position [681, 0]
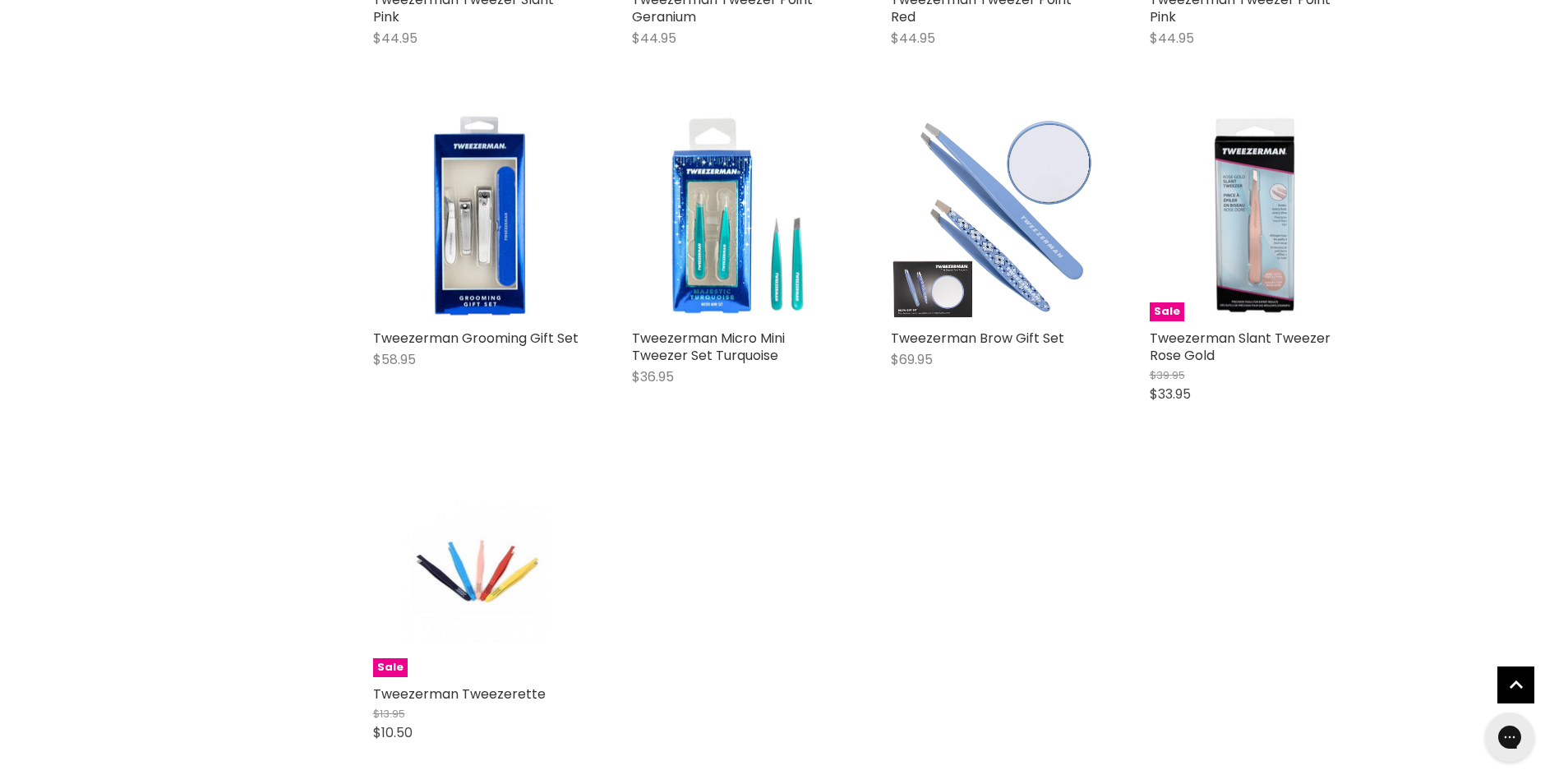
scroll to position [830, 0]
click at [456, 560] on img "Main content" at bounding box center [477, 571] width 139 height 210
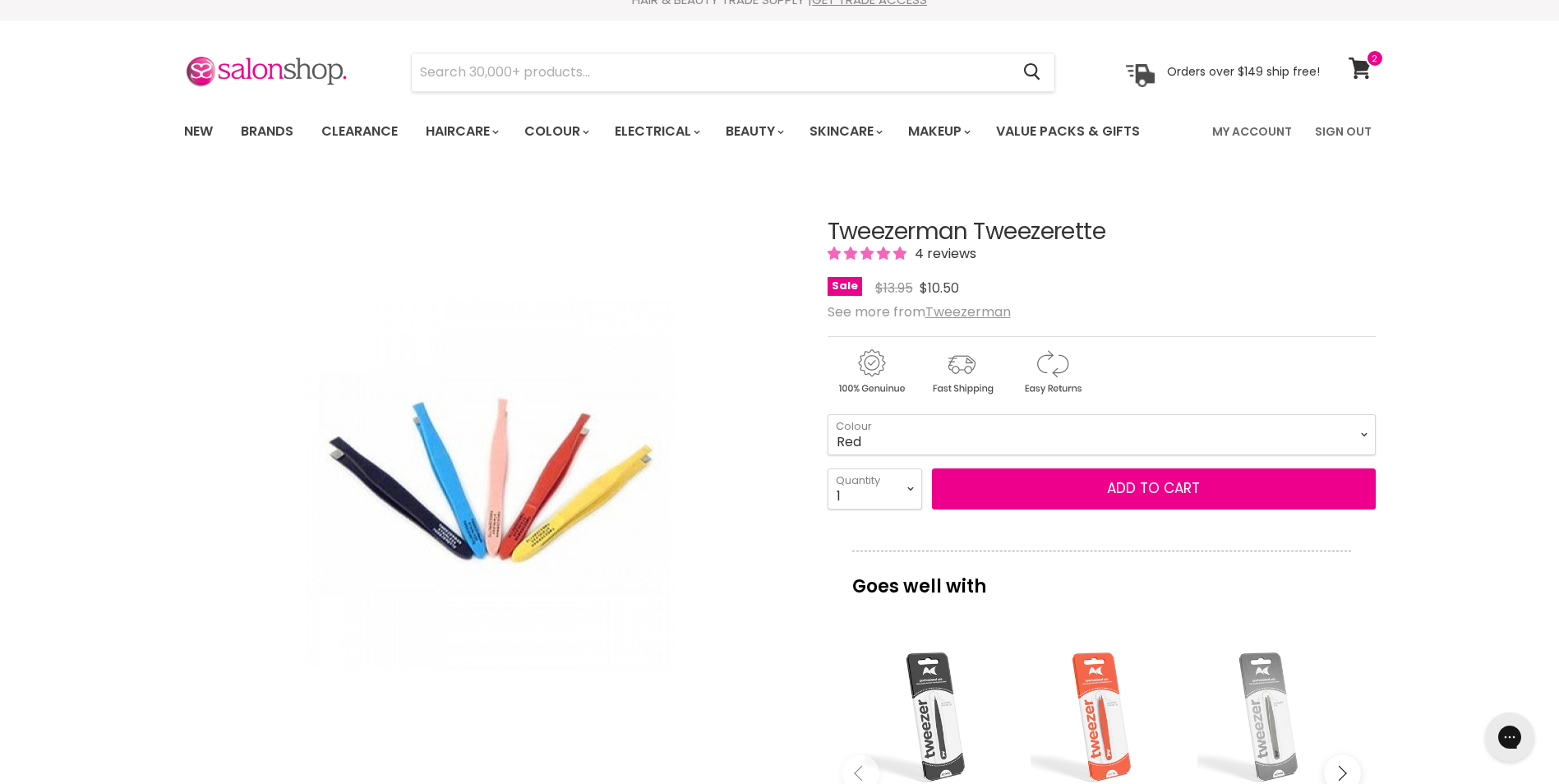
click at [959, 247] on span "4 reviews" at bounding box center [943, 253] width 66 height 19
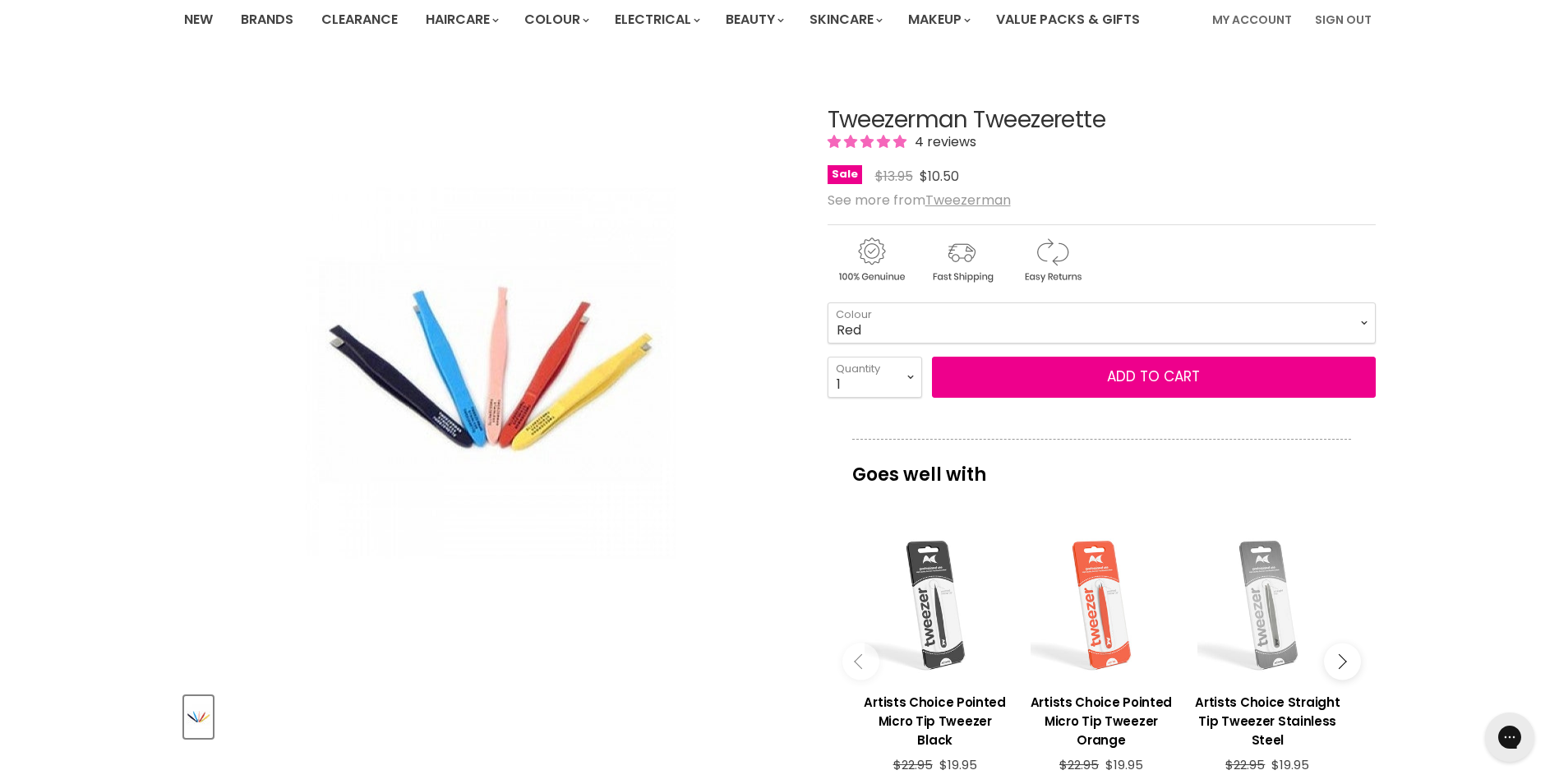
scroll to position [117, 0]
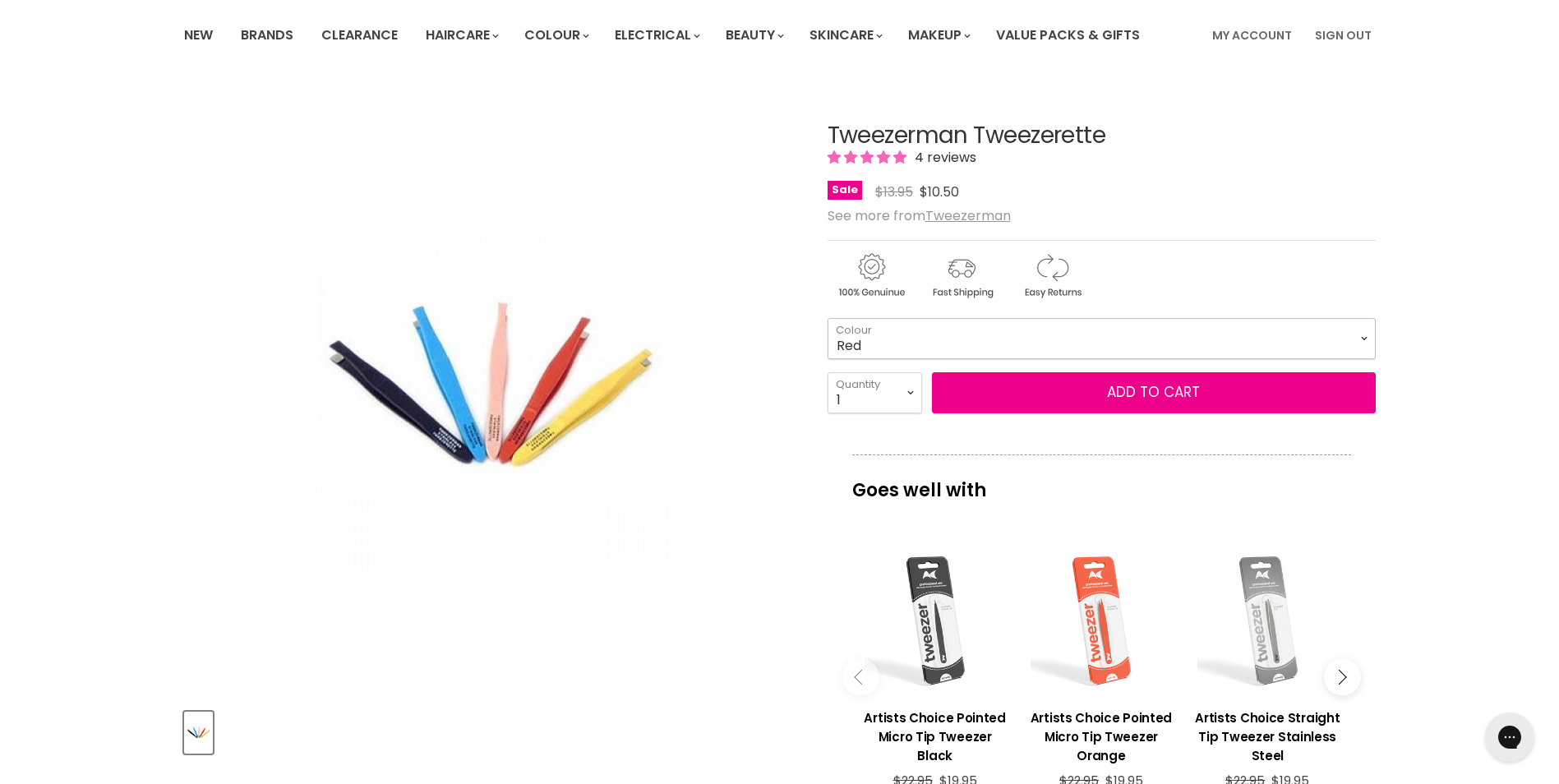
click at [886, 345] on select "Red Pink Light Blue Black" at bounding box center [1102, 339] width 548 height 42
click at [828, 318] on select "Red Pink Light Blue Black" at bounding box center [1102, 339] width 548 height 42
select select "Black"
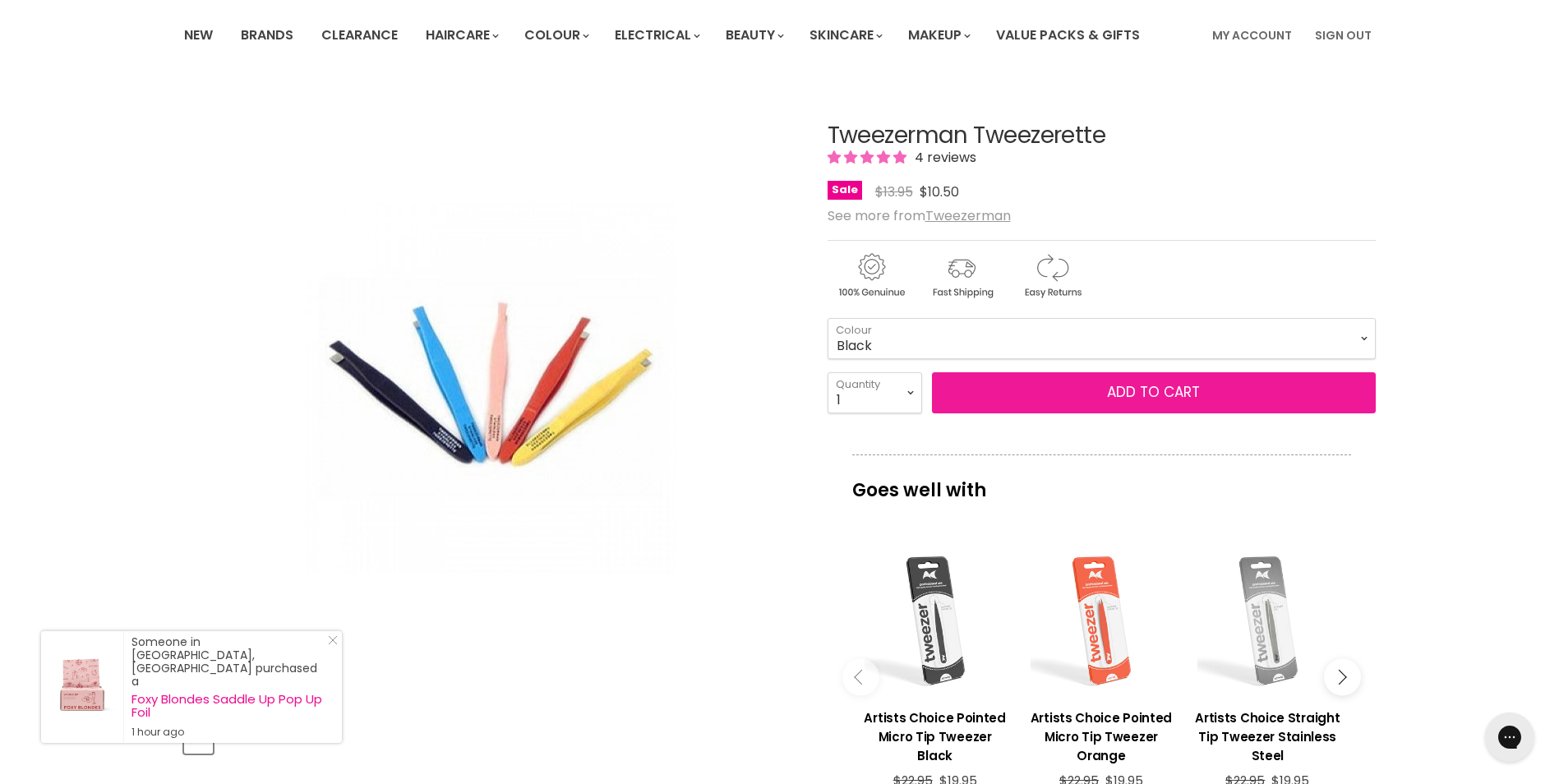
click at [989, 392] on button "Add to cart" at bounding box center [1153, 392] width 444 height 42
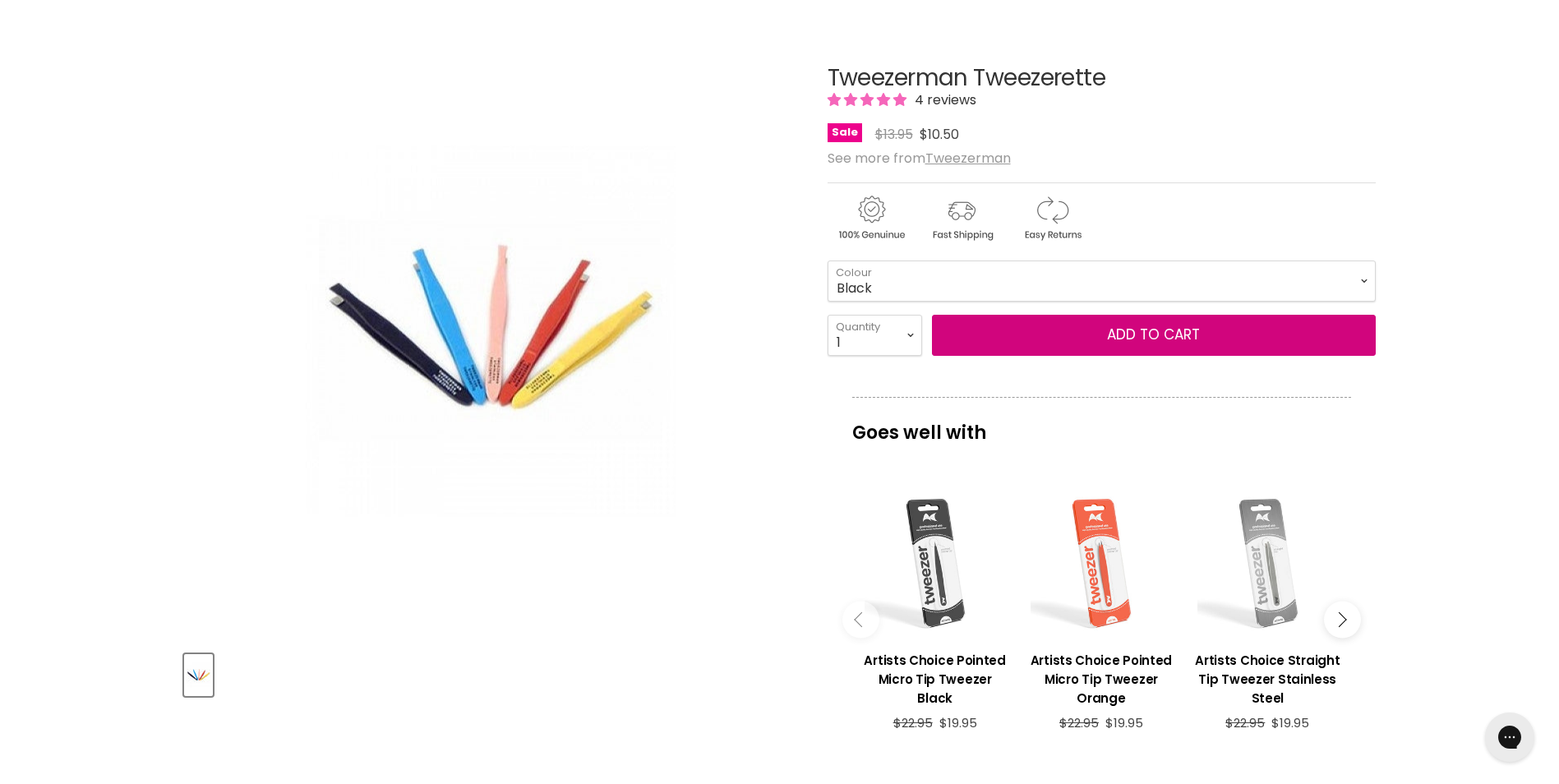
scroll to position [175, 0]
